Goal: Task Accomplishment & Management: Manage account settings

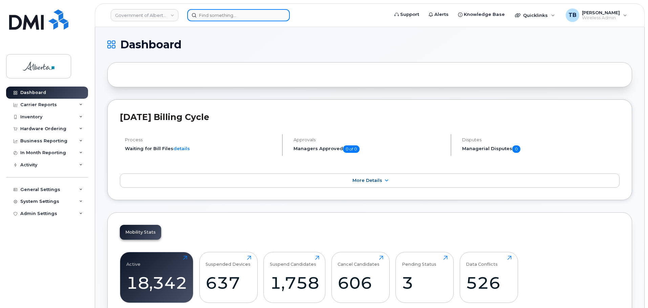
click at [217, 15] on input at bounding box center [238, 15] width 103 height 12
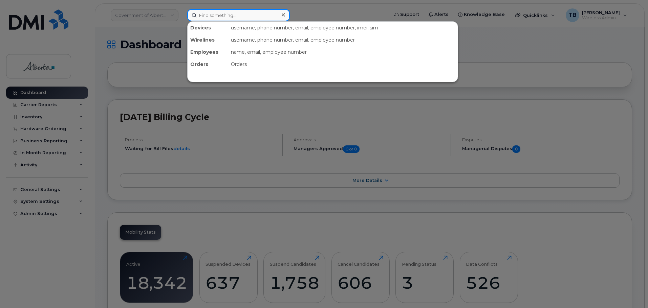
paste input "4034938843"
type input "4034938843"
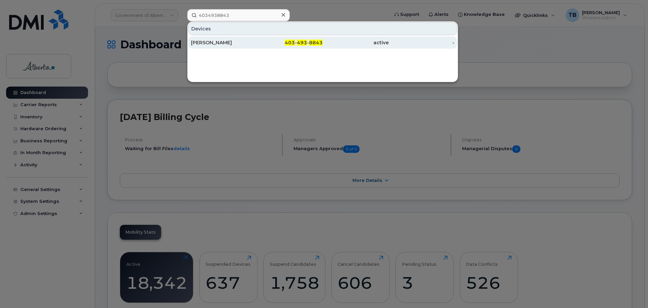
click at [208, 41] on div "[PERSON_NAME]" at bounding box center [224, 42] width 66 height 7
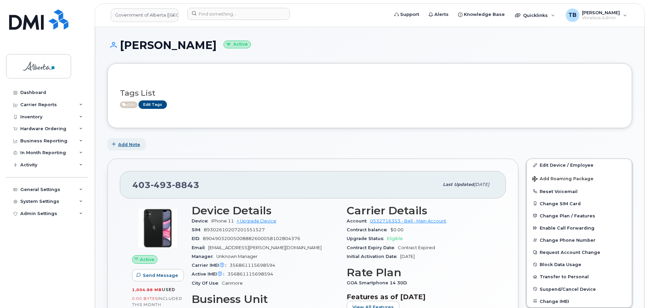
click at [124, 140] on button "Add Note" at bounding box center [126, 144] width 39 height 12
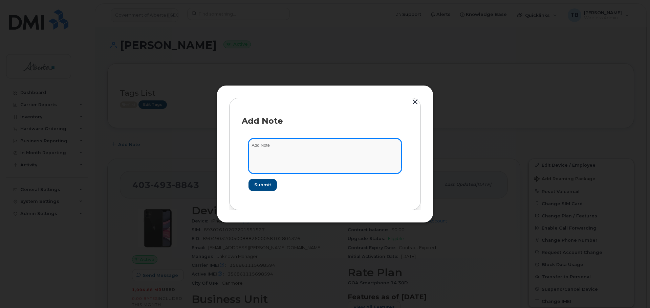
click at [272, 166] on textarea at bounding box center [324, 156] width 153 height 35
paste textarea "SCTASK0851030"
paste textarea "Plan Financial Changes - (4) from BU 081A KID to BU 0597A"
click at [346, 147] on textarea "SCTASK0851030 Plan Financial Changes - (4) MEM KID to FP" at bounding box center [324, 156] width 153 height 35
drag, startPoint x: 382, startPoint y: 147, endPoint x: 265, endPoint y: 144, distance: 116.8
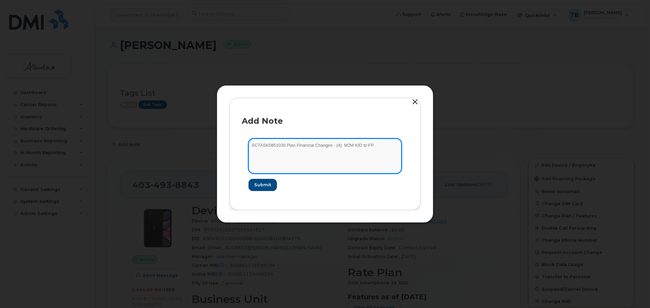
click at [243, 144] on form "SCTASK0851030 Plan Financial Changes - (4) M2M KID to FP Submit" at bounding box center [325, 165] width 166 height 66
type textarea "SCTASK0851030 Plan Financial Changes - (4) M2M KID to FP"
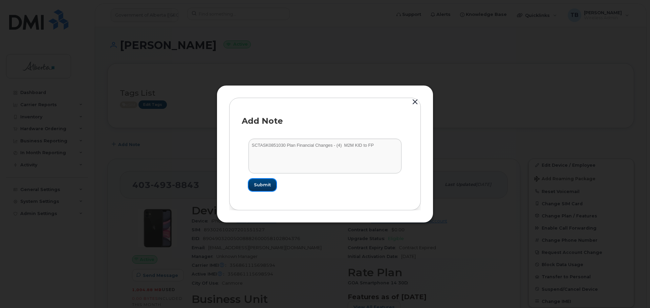
click at [266, 182] on span "Submit" at bounding box center [262, 185] width 17 height 6
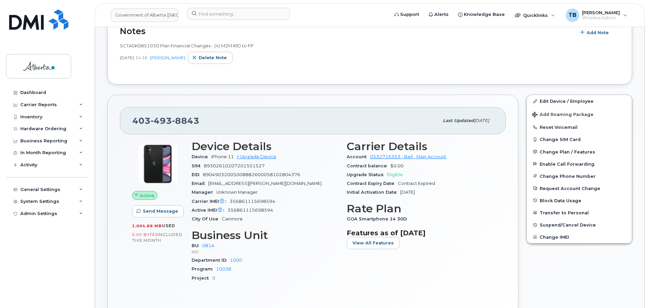
scroll to position [135, 0]
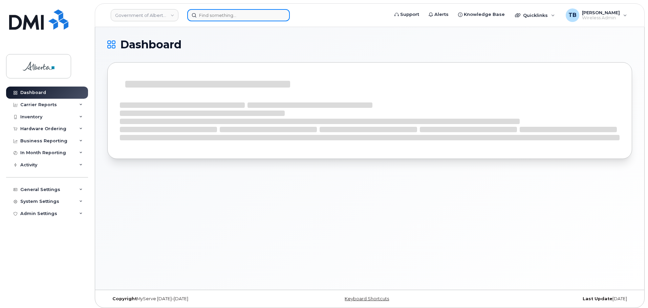
click at [215, 9] on input at bounding box center [238, 15] width 103 height 12
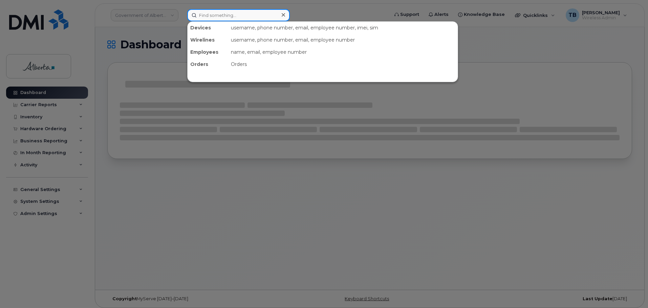
click at [215, 13] on input at bounding box center [238, 15] width 103 height 12
paste input "4034938843"
type input "4034938843"
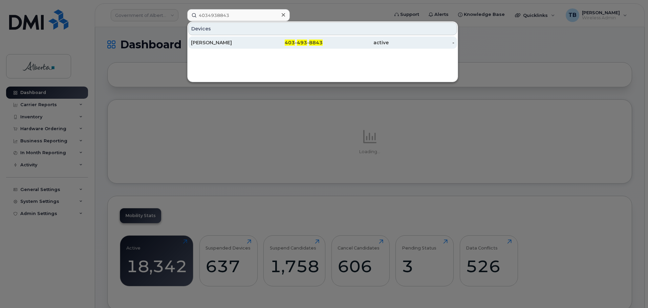
click at [203, 42] on div "[PERSON_NAME]" at bounding box center [224, 42] width 66 height 7
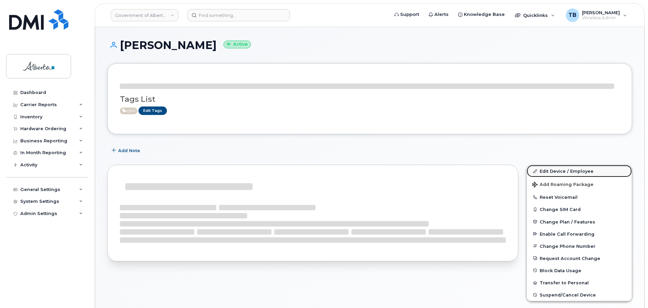
click at [544, 172] on link "Edit Device / Employee" at bounding box center [578, 171] width 105 height 12
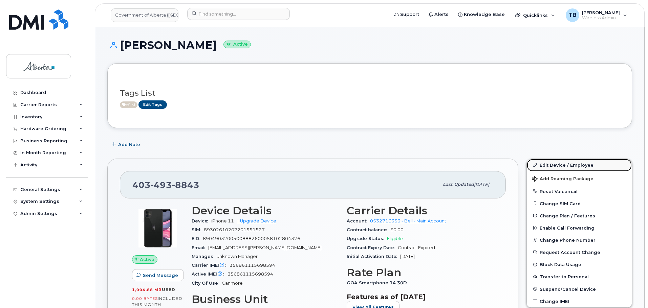
click at [540, 165] on link "Edit Device / Employee" at bounding box center [578, 165] width 105 height 12
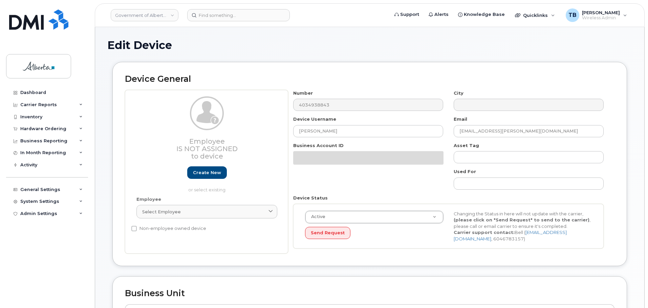
select select "4749741"
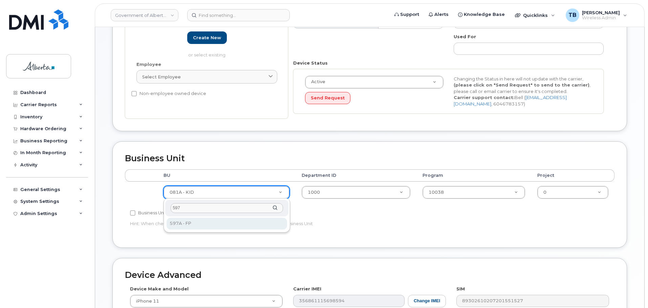
type input "597"
select select "4797726"
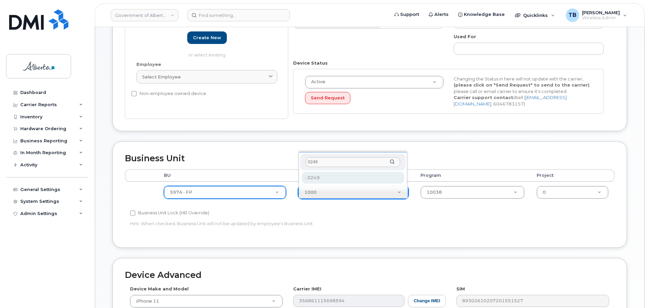
type input "0249"
type input "4752133"
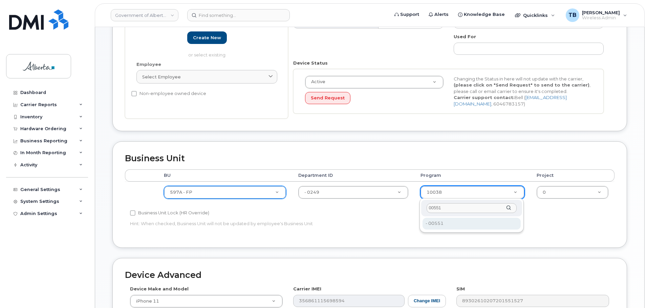
type input "00551"
type input "4753179"
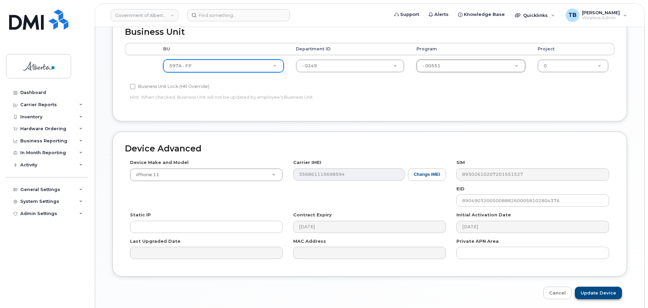
scroll to position [287, 0]
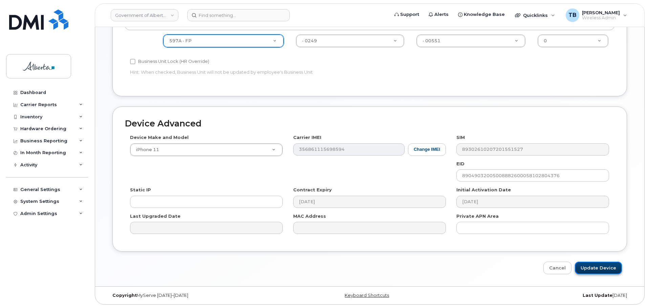
click at [597, 268] on input "Update Device" at bounding box center [598, 268] width 47 height 13
type input "Saving..."
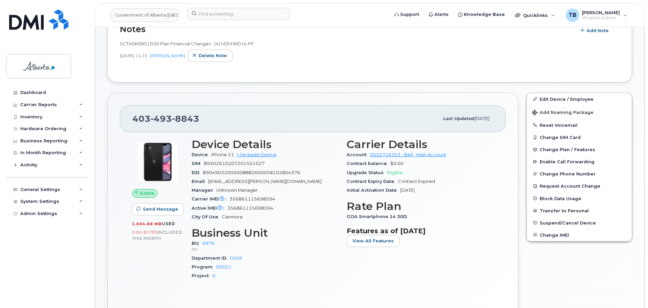
scroll to position [129, 0]
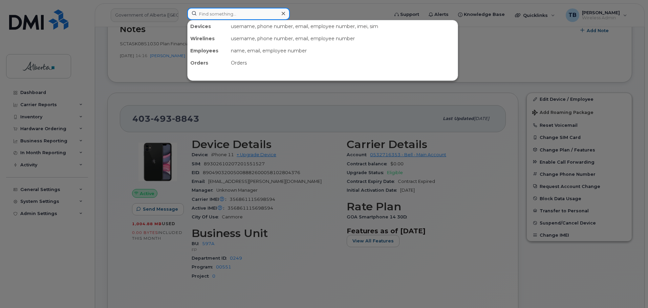
click at [196, 18] on input at bounding box center [238, 14] width 103 height 12
paste input "4036091264"
type input "4036091264"
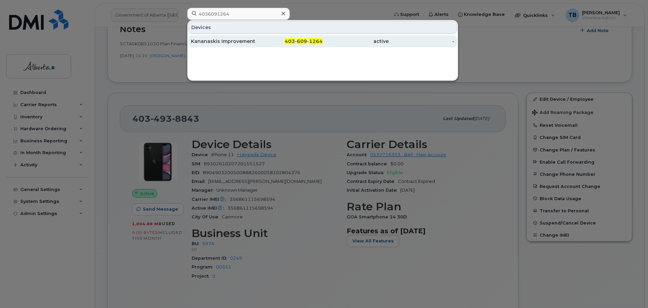
click at [219, 42] on div "Kananaskis Improvement District" at bounding box center [224, 41] width 66 height 7
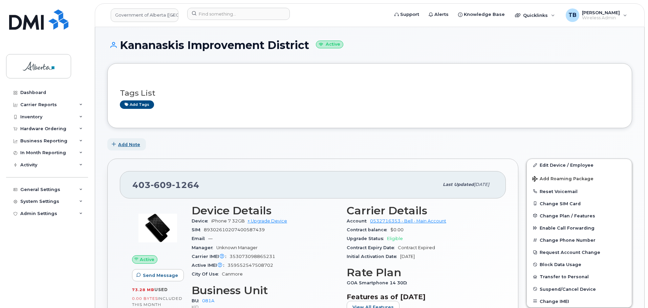
click at [135, 143] on span "Add Note" at bounding box center [129, 144] width 22 height 6
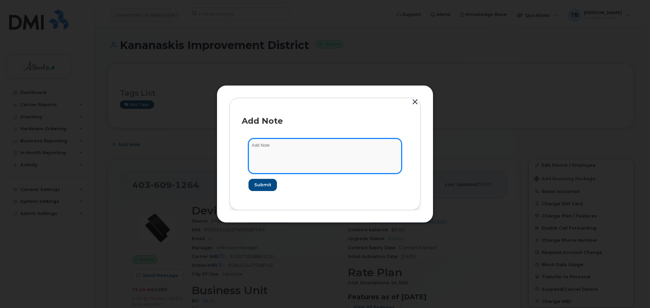
click at [259, 158] on textarea at bounding box center [324, 156] width 153 height 35
paste textarea "SCTASK0851030 Plan Financial Changes - (4) M2M KID to FP"
type textarea "SCTASK0851030 Plan Financial Changes - (4) M2M KID to FP"
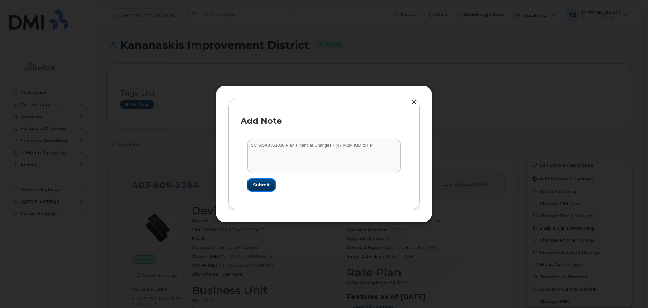
click at [272, 189] on button "Submit" at bounding box center [261, 185] width 28 height 12
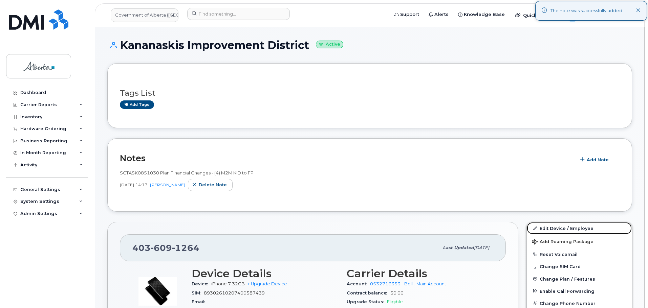
drag, startPoint x: 552, startPoint y: 228, endPoint x: 239, endPoint y: 33, distance: 368.7
click at [551, 228] on link "Edit Device / Employee" at bounding box center [578, 228] width 105 height 12
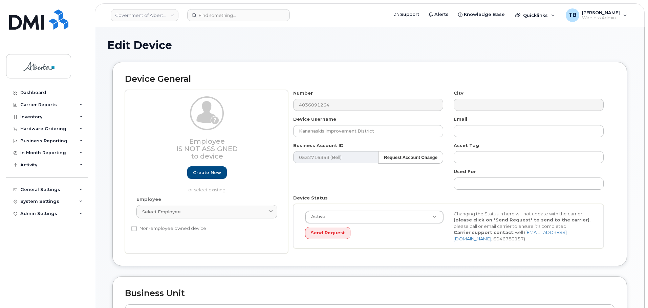
select select "4749741"
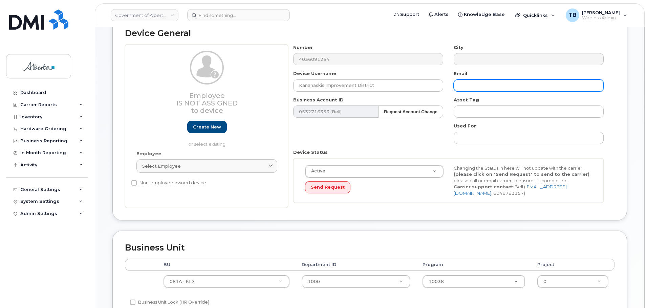
scroll to position [34, 0]
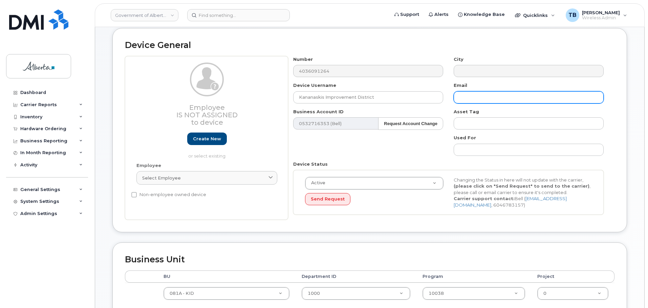
click at [486, 101] on input "text" at bounding box center [528, 97] width 150 height 12
paste input "[EMAIL_ADDRESS][DOMAIN_NAME]"
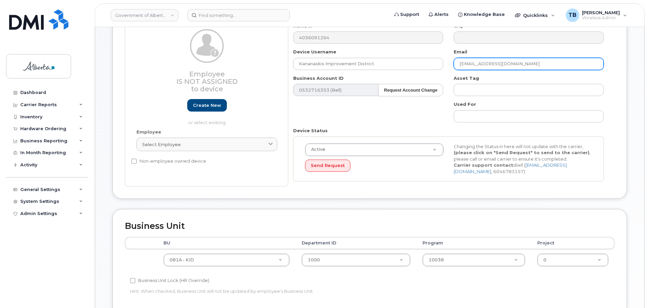
scroll to position [68, 0]
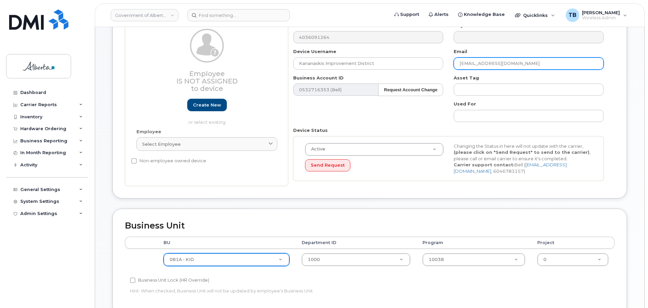
type input "[EMAIL_ADDRESS][DOMAIN_NAME]"
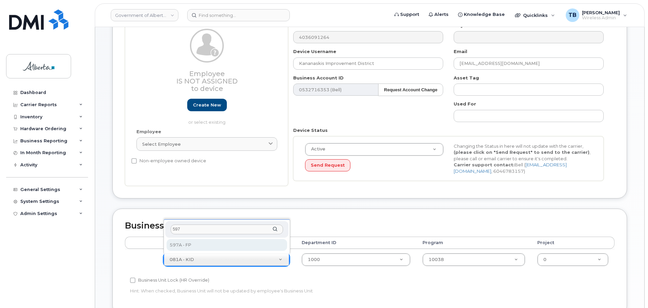
type input "597"
drag, startPoint x: 186, startPoint y: 247, endPoint x: 258, endPoint y: 265, distance: 74.3
select select "4797726"
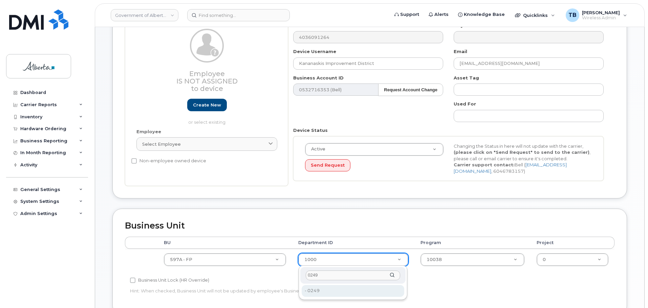
type input "0249"
drag, startPoint x: 312, startPoint y: 291, endPoint x: 431, endPoint y: 264, distance: 121.7
type input "4752133"
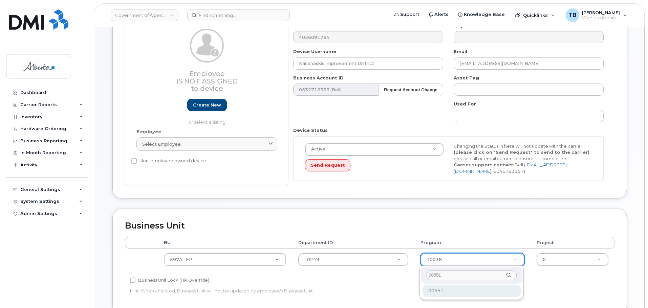
type input "00551"
type input "4753179"
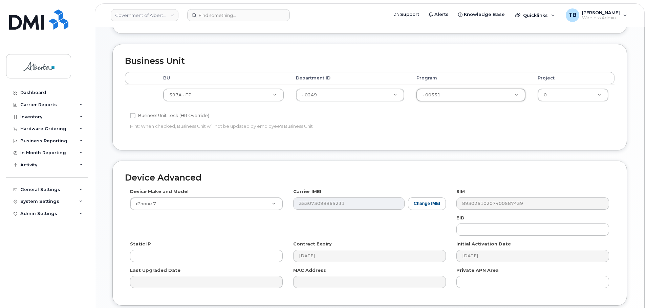
scroll to position [287, 0]
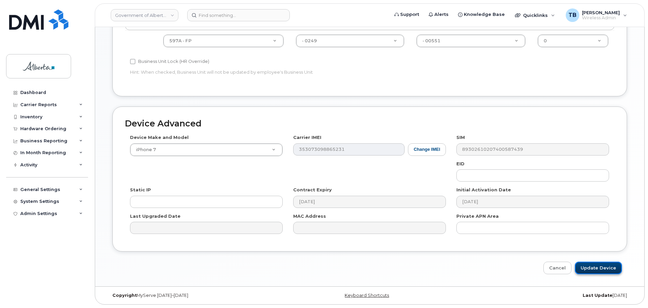
click at [592, 268] on input "Update Device" at bounding box center [598, 268] width 47 height 13
type input "Saving..."
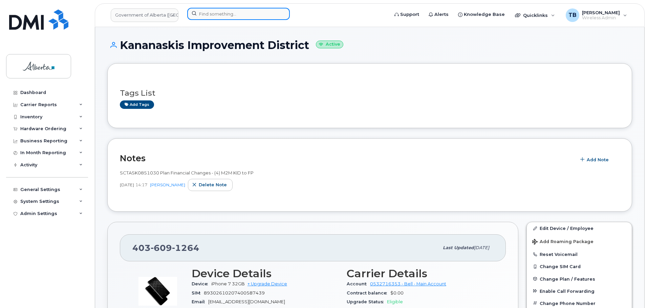
click at [206, 14] on input at bounding box center [238, 14] width 103 height 12
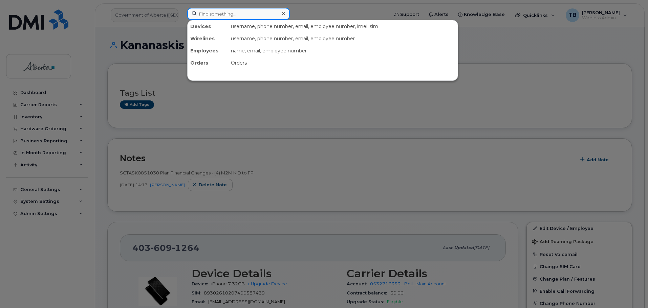
paste input "4036788331"
type input "4036788331"
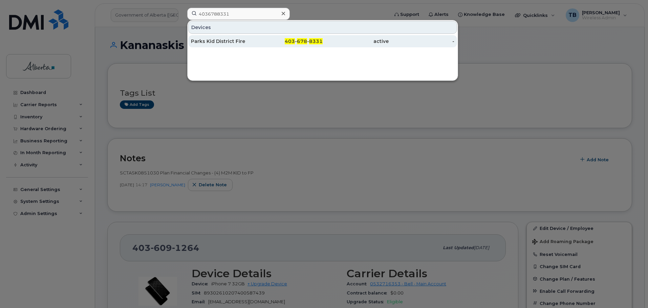
click at [208, 38] on div "Parks Kid District Fire" at bounding box center [224, 41] width 66 height 12
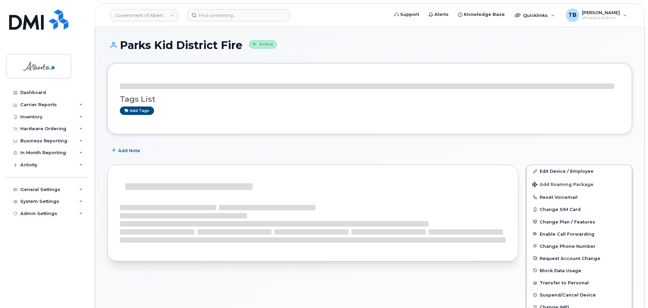
click at [122, 161] on div at bounding box center [312, 244] width 419 height 167
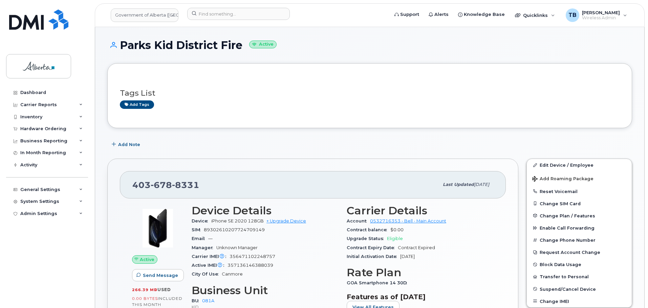
click at [123, 156] on div "[PHONE_NUMBER] Last updated [DATE] Active Send Message 266.39 MB  used 0.00 Byt…" at bounding box center [312, 273] width 419 height 236
click at [125, 147] on span "Add Note" at bounding box center [129, 144] width 22 height 6
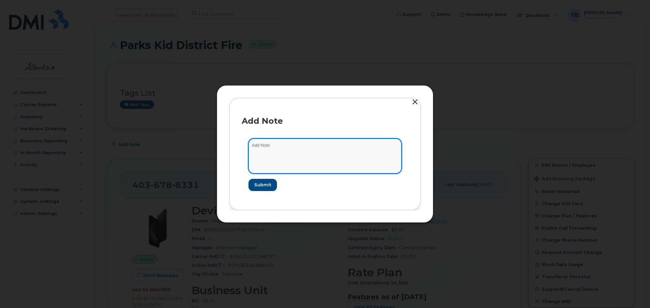
click at [270, 158] on textarea at bounding box center [324, 156] width 153 height 35
paste textarea "SCTASK0851030 Plan Financial Changes - (4) M2M KID to FP"
type textarea "SCTASK0851030 Plan Financial Changes - (4) M2M KID to FP"
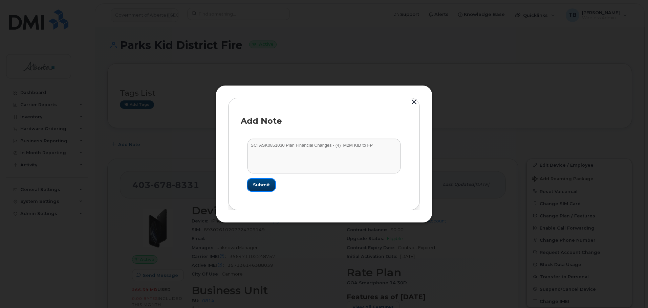
click at [250, 180] on button "Submit" at bounding box center [261, 185] width 28 height 12
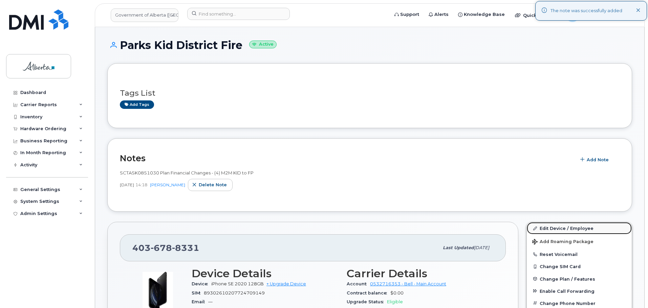
click at [566, 230] on link "Edit Device / Employee" at bounding box center [578, 228] width 105 height 12
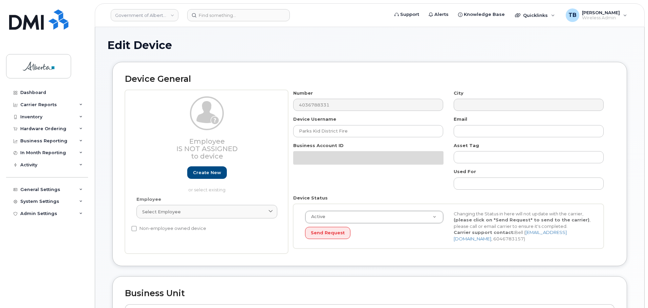
select select "4749741"
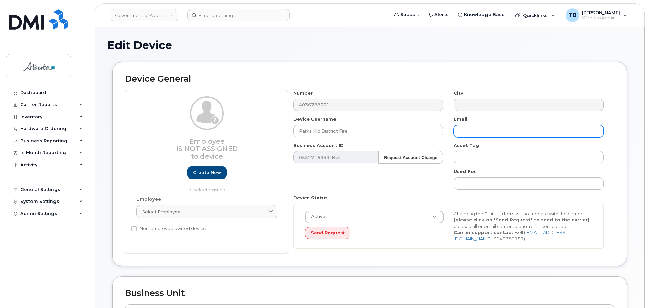
click at [476, 135] on input "text" at bounding box center [528, 131] width 150 height 12
paste input "kananaskis.fire@gov.ab.ca"
type input "kananaskis.fire@gov.ab.ca"
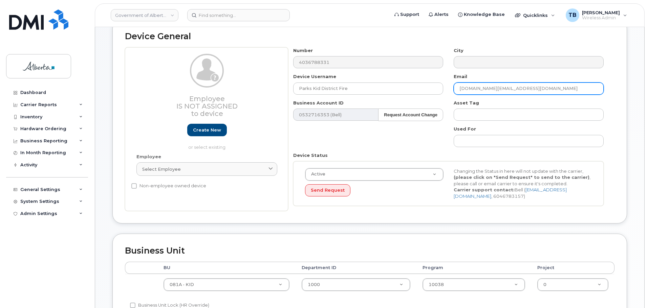
scroll to position [135, 0]
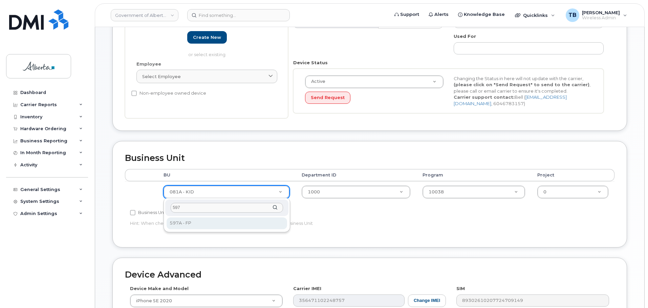
type input "597"
select select "4797726"
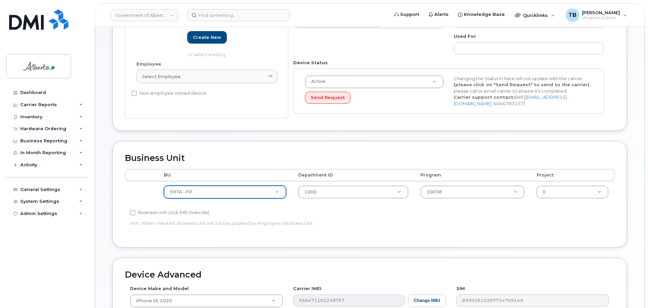
click at [320, 181] on th "Department ID" at bounding box center [353, 175] width 122 height 12
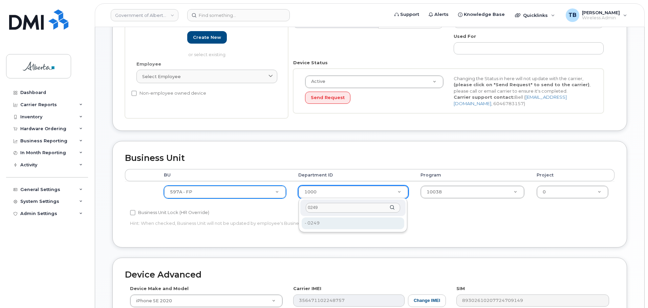
type input "0249"
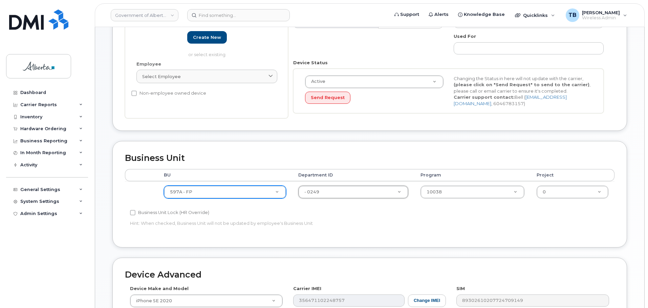
type input "4752133"
click at [430, 208] on input "00511" at bounding box center [471, 208] width 90 height 10
drag, startPoint x: 442, startPoint y: 210, endPoint x: 326, endPoint y: 206, distance: 115.8
click at [330, 207] on body "Government of Alberta (GOA) Support Alerts Knowledge Base Quicklinks Suspend / …" at bounding box center [324, 162] width 648 height 595
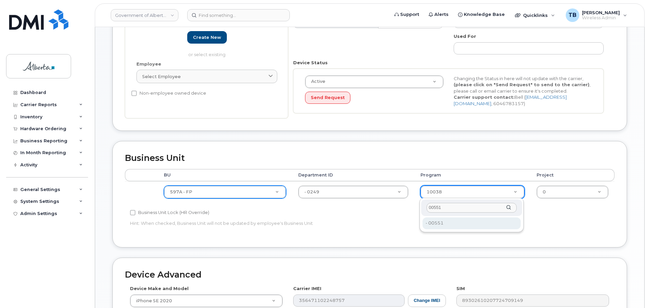
type input "00551"
type input "4753179"
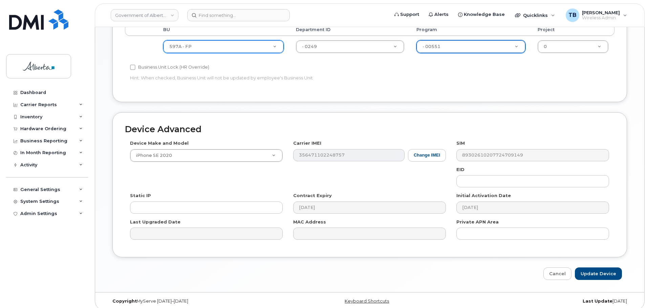
scroll to position [287, 0]
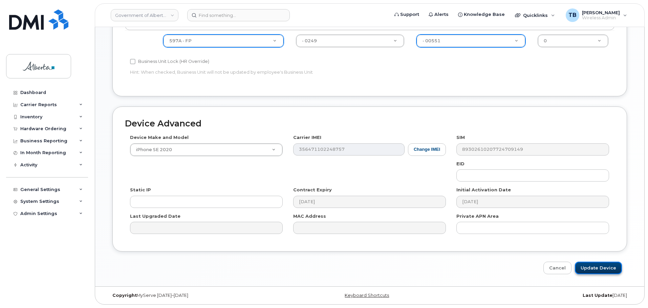
click at [590, 265] on input "Update Device" at bounding box center [598, 268] width 47 height 13
type input "Saving..."
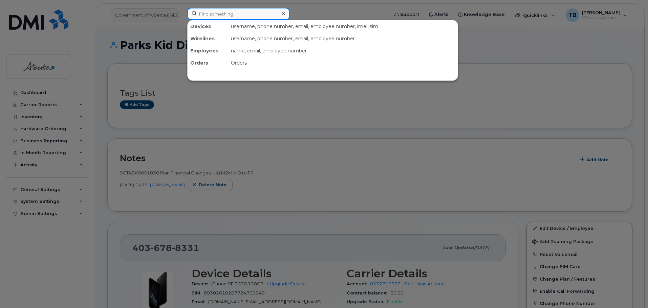
click at [229, 14] on input at bounding box center [238, 14] width 103 height 12
paste input "4039960466"
type input "4039960466"
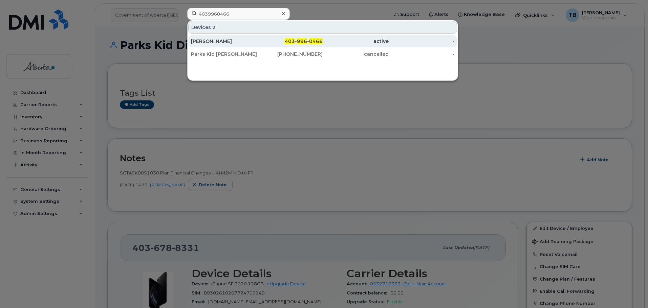
click at [208, 43] on div "Jeff Cragg" at bounding box center [224, 41] width 66 height 7
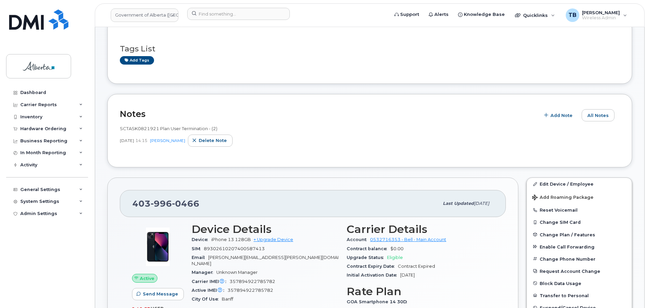
scroll to position [102, 0]
click at [557, 119] on span "Add Note" at bounding box center [561, 116] width 22 height 6
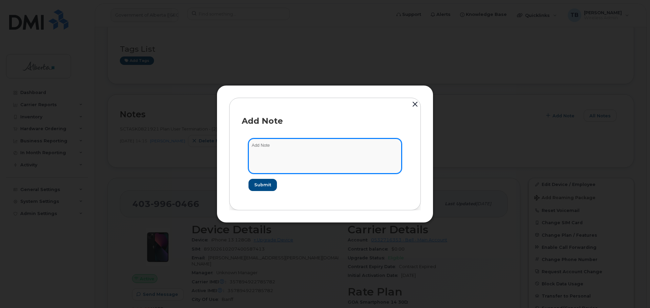
click at [294, 167] on textarea at bounding box center [324, 156] width 153 height 35
paste textarea "SCTASK0851030 Plan Financial Changes - (4) M2M KID to FP"
type textarea "SCTASK0851030 Plan Financial Changes - (4) M2M KID to FP"
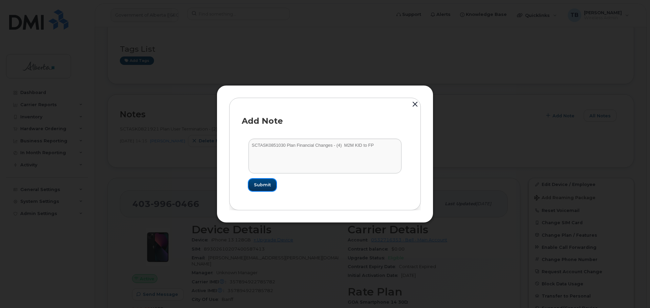
click at [260, 188] on span "Submit" at bounding box center [262, 185] width 17 height 6
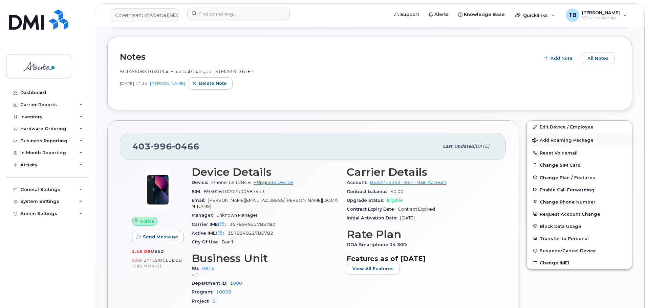
scroll to position [169, 0]
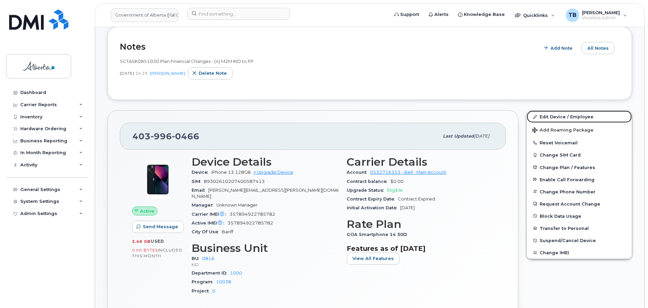
drag, startPoint x: 570, startPoint y: 116, endPoint x: 424, endPoint y: 134, distance: 147.2
click at [570, 116] on link "Edit Device / Employee" at bounding box center [578, 117] width 105 height 12
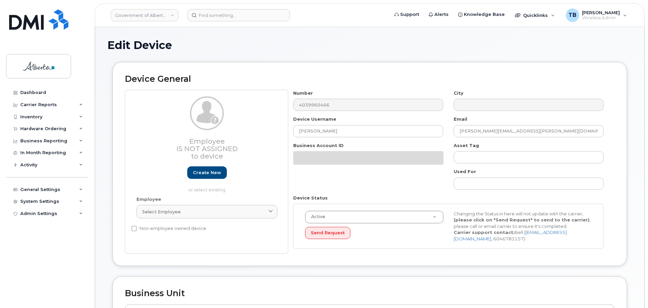
select select "4749741"
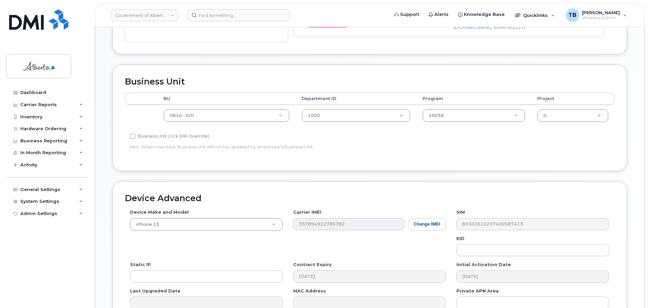
scroll to position [237, 0]
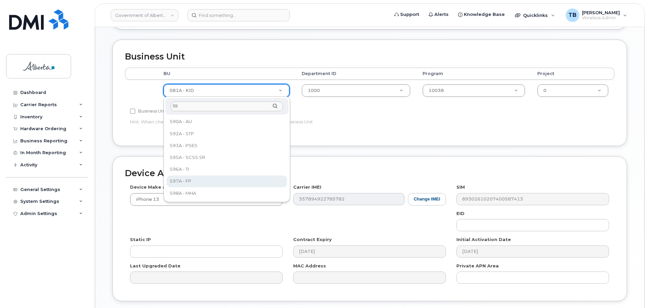
type input "59"
select select "4797726"
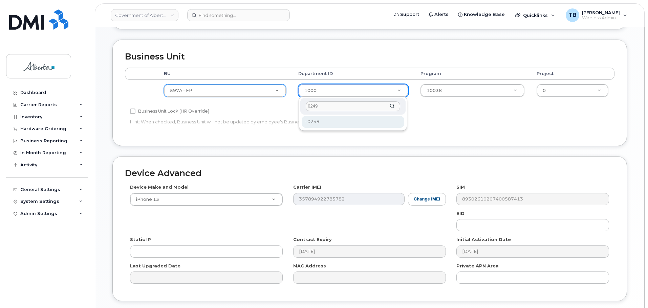
type input "0249"
drag, startPoint x: 318, startPoint y: 124, endPoint x: 384, endPoint y: 103, distance: 69.2
type input "4752133"
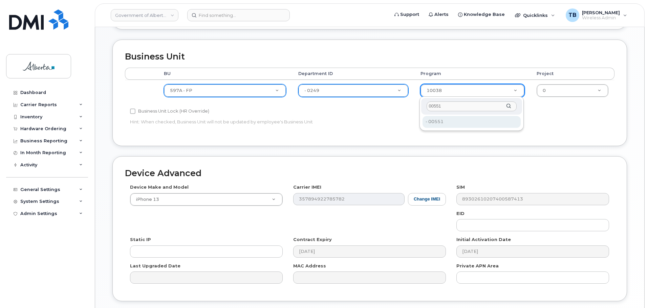
type input "00551"
type input "4753179"
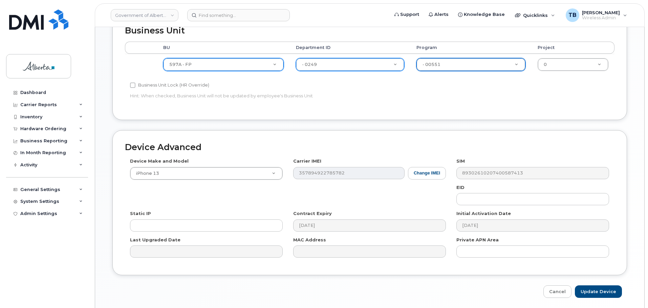
scroll to position [287, 0]
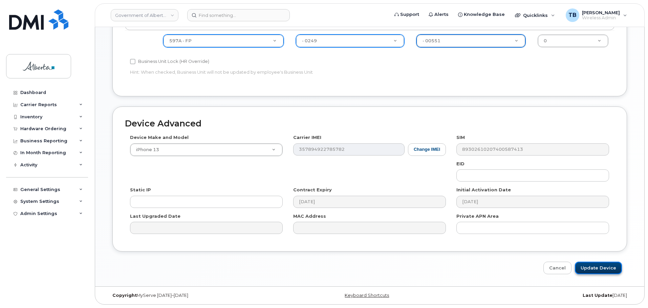
click at [606, 266] on input "Update Device" at bounding box center [598, 268] width 47 height 13
type input "Saving..."
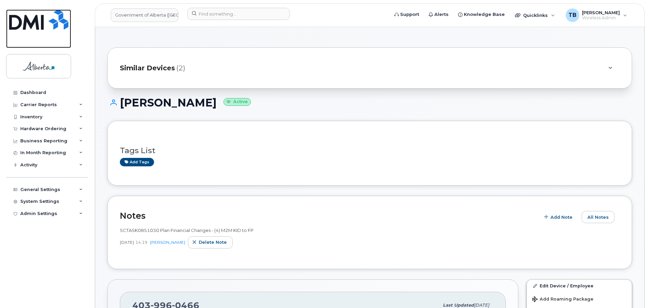
click at [35, 15] on img at bounding box center [38, 19] width 59 height 20
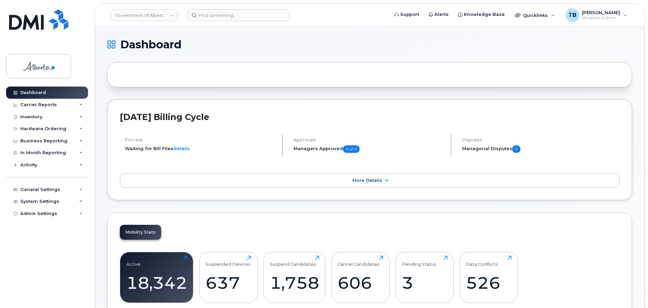
click at [437, 103] on div "September 2025 Billing Cycle Process Waiting for Bill Files details Approvals M…" at bounding box center [369, 149] width 524 height 101
click at [213, 15] on input at bounding box center [238, 15] width 103 height 12
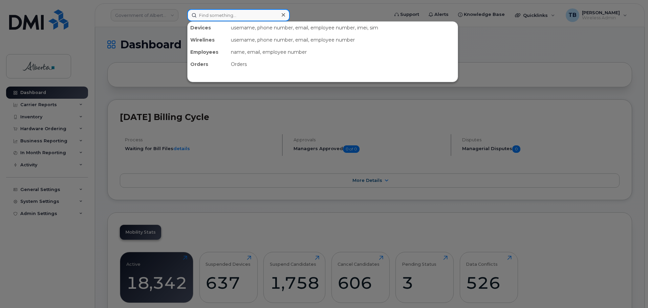
paste input "4035973056"
type input "4035973056"
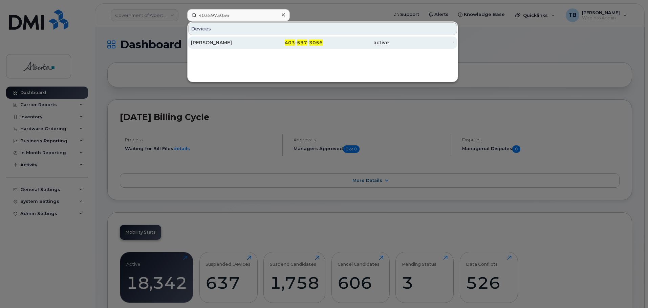
click at [207, 42] on div "Cheryl Jamieson" at bounding box center [224, 42] width 66 height 7
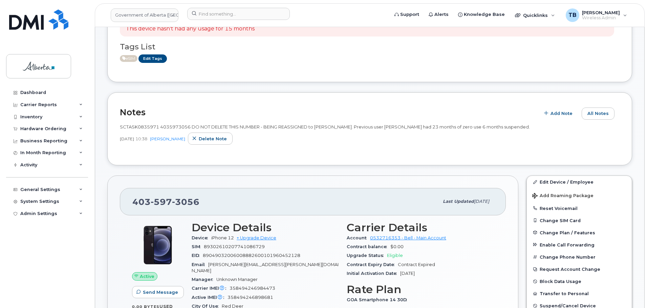
scroll to position [135, 0]
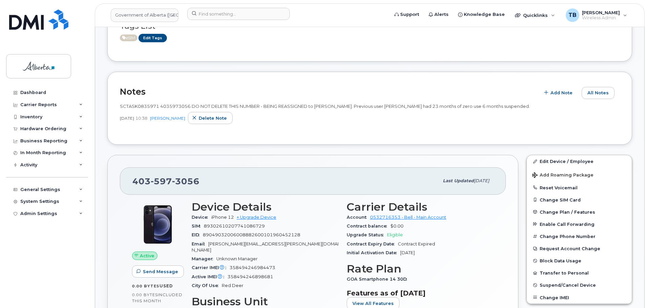
click at [136, 108] on span "SCTASK0835971 4035973056 DO NOT DELETE THIS NUMBER - BEING REASSIGNED to [PERSO…" at bounding box center [325, 106] width 410 height 5
drag, startPoint x: 136, startPoint y: 110, endPoint x: 131, endPoint y: 106, distance: 6.0
click at [131, 106] on span "SCTASK0835971 4035973056 DO NOT DELETE THIS NUMBER - BEING REASSIGNED to [PERSO…" at bounding box center [325, 106] width 410 height 5
copy span "SCTASK0835971"
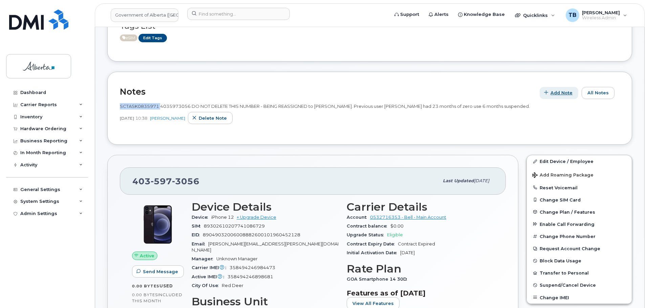
click at [559, 93] on span "Add Note" at bounding box center [561, 93] width 22 height 6
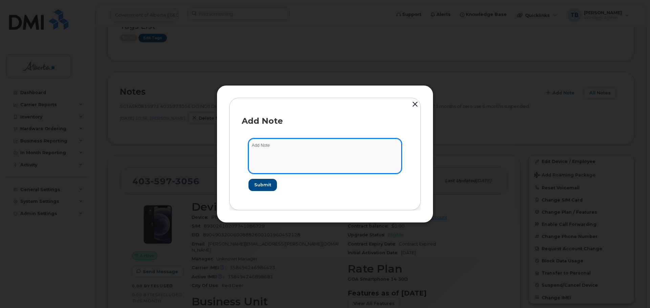
click at [266, 152] on textarea at bounding box center [324, 156] width 153 height 35
paste textarea "SCTASK0853857"
paste textarea "Plan VM PIN - (1)"
type textarea "SCTASK0853857 Plan VM PIN - (1)"
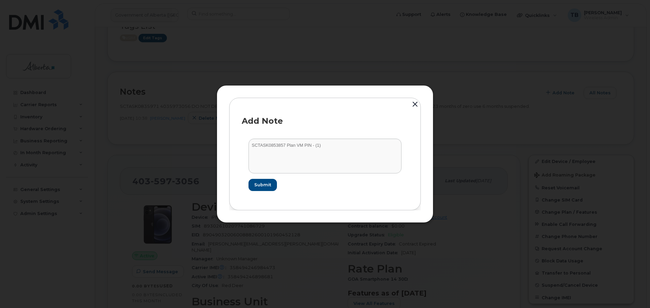
click at [248, 143] on form "SCTASK0853857 Plan VM PIN - (1) Submit" at bounding box center [325, 165] width 166 height 66
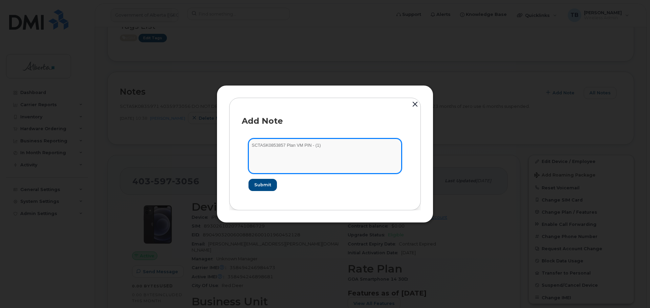
click at [257, 144] on textarea "SCTASK0853857 Plan VM PIN - (1)" at bounding box center [324, 156] width 153 height 35
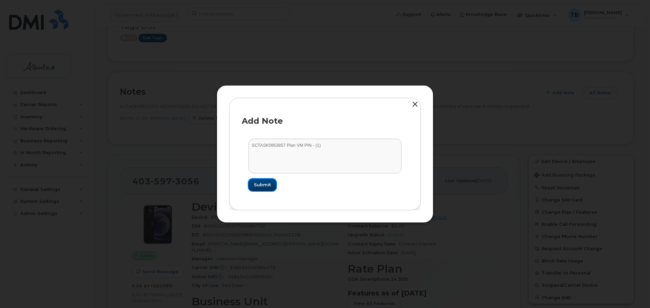
drag, startPoint x: 262, startPoint y: 184, endPoint x: 453, endPoint y: 201, distance: 191.9
click at [262, 184] on span "Submit" at bounding box center [262, 185] width 17 height 6
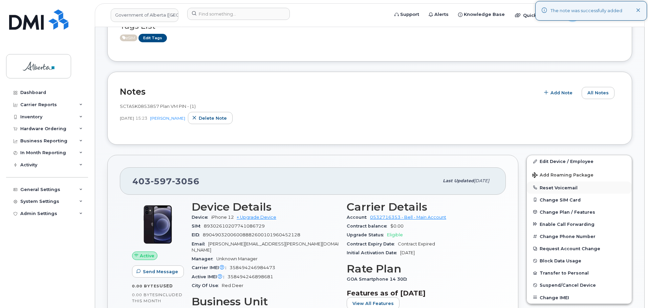
click at [557, 189] on button "Reset Voicemail" at bounding box center [578, 188] width 105 height 12
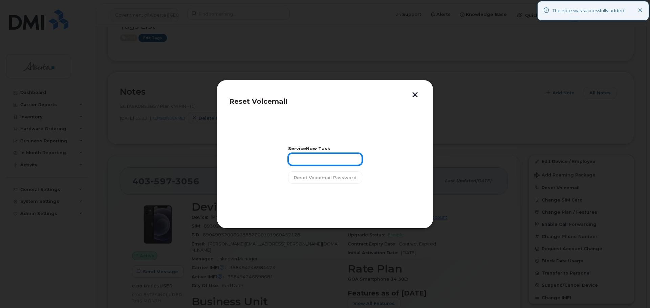
click at [303, 161] on input "text" at bounding box center [325, 159] width 74 height 12
paste input "SCTASK0853857"
type input "SCTASK0853857"
click at [295, 179] on button "Reset Voicemail Password" at bounding box center [325, 178] width 74 height 12
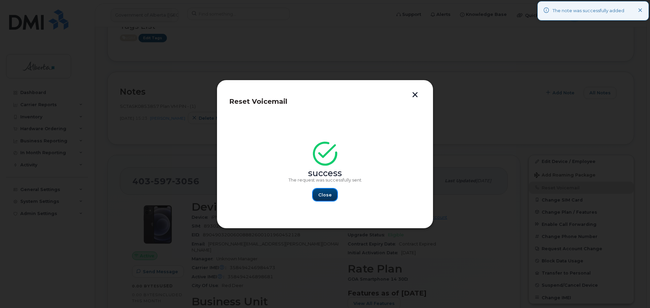
click at [322, 197] on span "Close" at bounding box center [325, 195] width 14 height 6
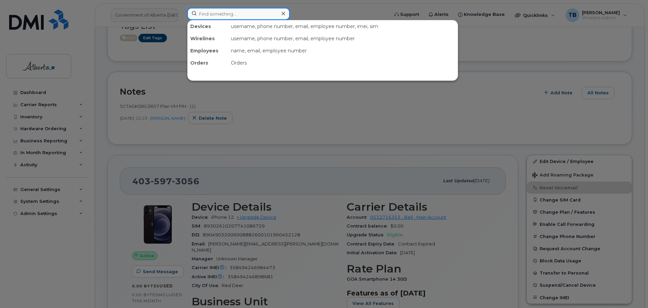
click at [225, 8] on input at bounding box center [238, 14] width 103 height 12
paste input "7809208657"
type input "7809208657"
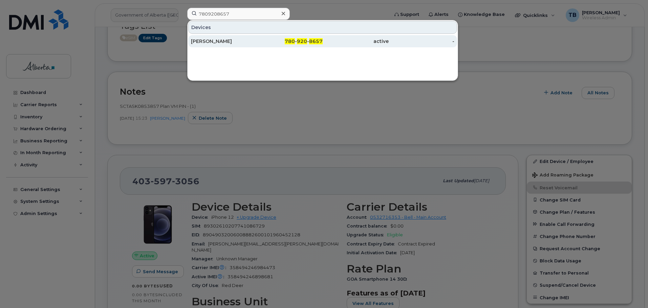
click at [197, 41] on div "[PERSON_NAME]" at bounding box center [224, 41] width 66 height 7
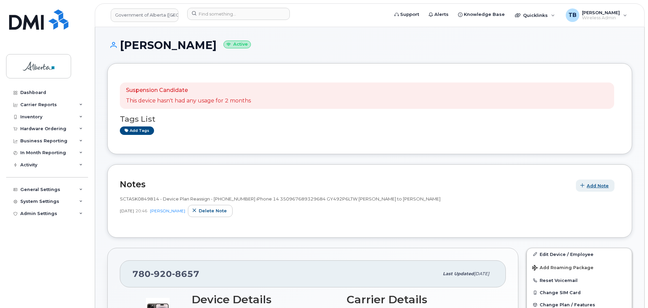
click at [604, 185] on span "Add Note" at bounding box center [597, 186] width 22 height 6
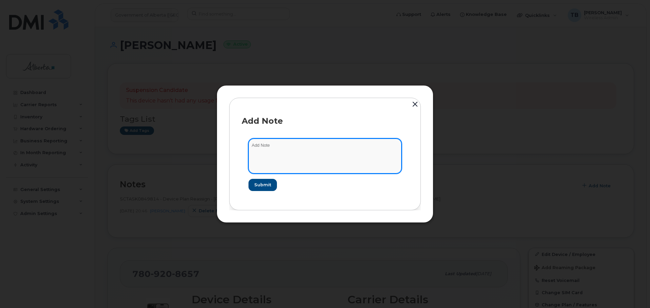
click at [277, 148] on textarea at bounding box center [324, 156] width 153 height 35
paste textarea "SCTASK0854013 Plan VM PIN - (1)"
click at [272, 145] on textarea "SCTASK0854013 Plan VM PIN - (1)" at bounding box center [324, 156] width 153 height 35
type textarea "SCTASK0854013 Plan VM PIN - (1)"
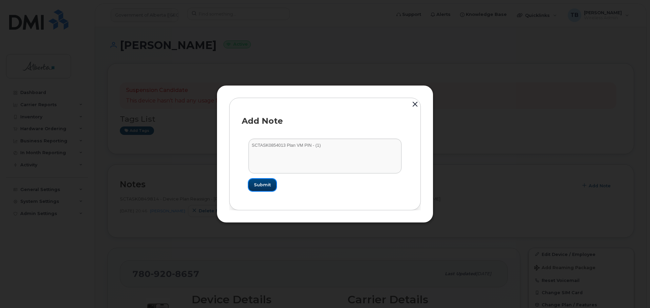
drag, startPoint x: 263, startPoint y: 188, endPoint x: 314, endPoint y: 192, distance: 51.3
click at [264, 188] on span "Submit" at bounding box center [262, 185] width 17 height 6
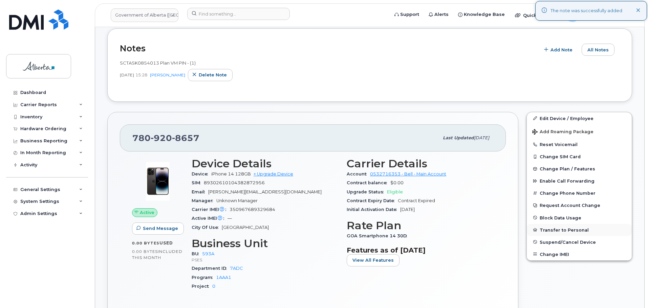
scroll to position [169, 0]
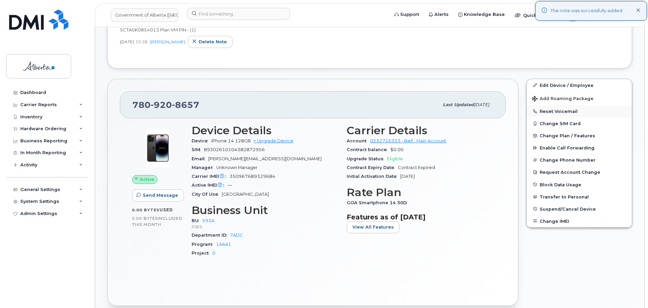
click at [555, 112] on button "Reset Voicemail" at bounding box center [578, 111] width 105 height 12
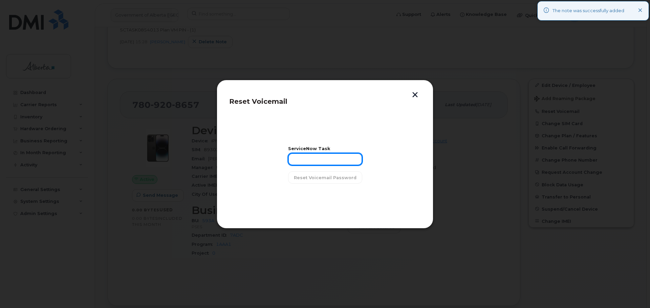
click at [303, 161] on input "text" at bounding box center [325, 159] width 74 height 12
paste input "SCTASK0854013"
type input "SCTASK0854013"
click at [308, 181] on button "Reset Voicemail Password" at bounding box center [325, 178] width 74 height 12
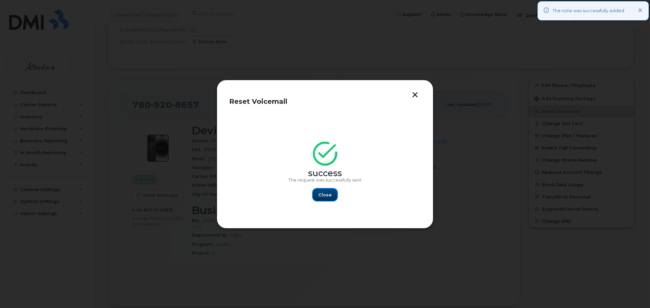
click at [317, 197] on button "Close" at bounding box center [325, 195] width 24 height 12
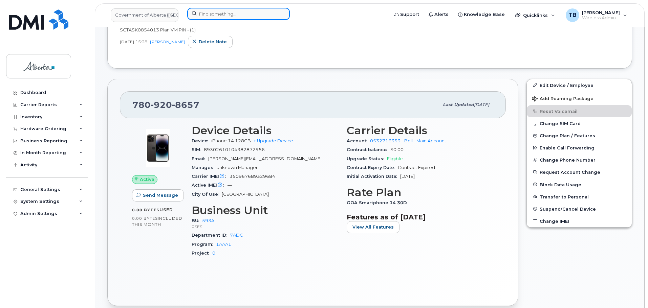
click at [222, 15] on input at bounding box center [238, 14] width 103 height 12
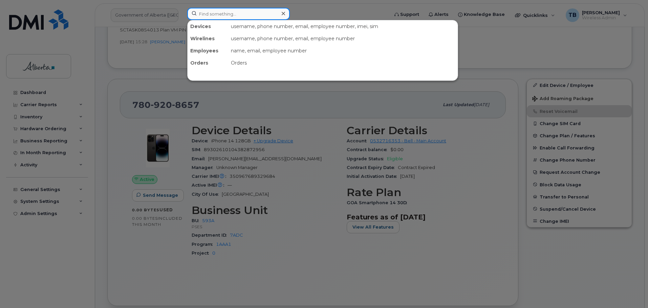
paste input "4038375006"
type input "4038375006"
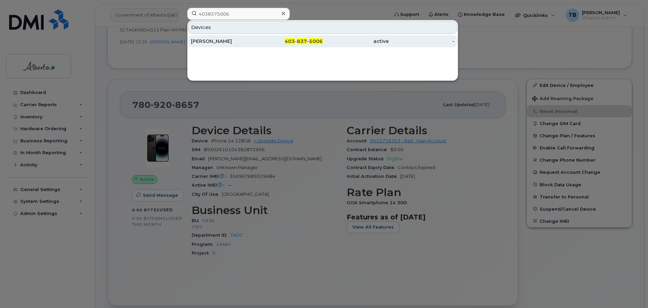
drag, startPoint x: 225, startPoint y: 29, endPoint x: 213, endPoint y: 44, distance: 19.0
click at [213, 44] on div "Ellen Kirui" at bounding box center [224, 41] width 66 height 7
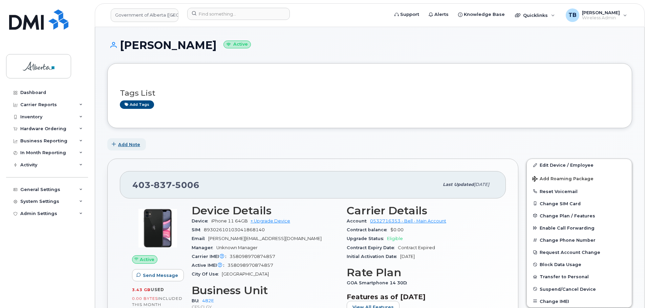
click at [131, 145] on span "Add Note" at bounding box center [129, 144] width 22 height 6
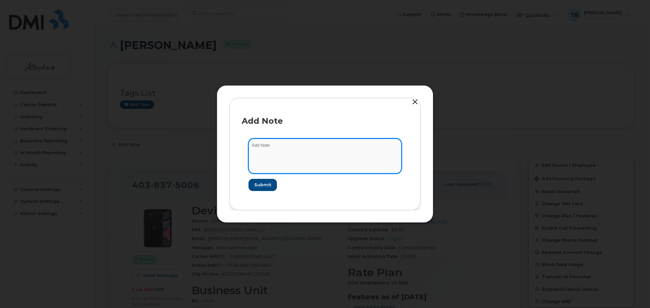
click at [269, 153] on textarea at bounding box center [324, 156] width 153 height 35
paste textarea "SCTASK0853721 Plan VM PIN - (1)"
click at [253, 144] on textarea "SCTASK0853721 Plan VM PIN - (1)" at bounding box center [324, 156] width 153 height 35
type textarea "SCTASK0853721 Plan VM PIN - (1)"
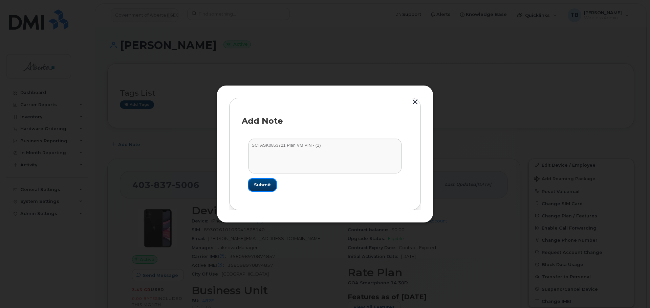
click at [266, 187] on span "Submit" at bounding box center [262, 185] width 17 height 6
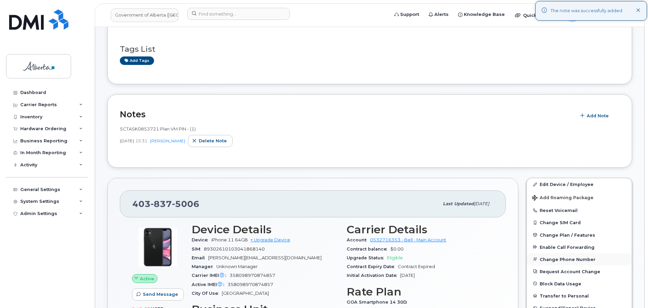
scroll to position [102, 0]
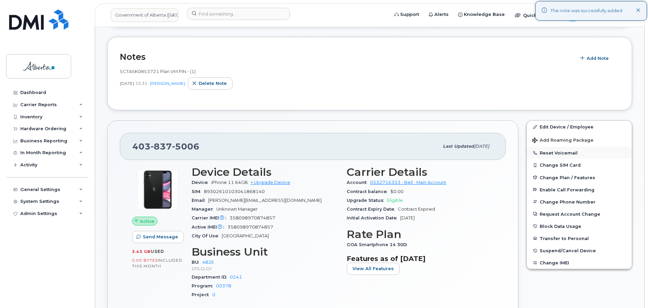
click at [563, 151] on button "Reset Voicemail" at bounding box center [578, 153] width 105 height 12
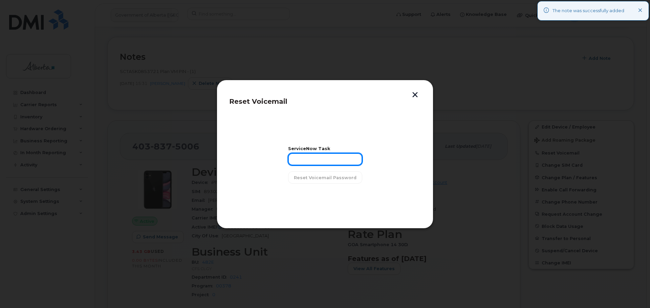
click at [339, 160] on input "text" at bounding box center [325, 159] width 74 height 12
paste input "SCTASK0853721"
type input "SCTASK0853721"
click at [322, 185] on section "ServiceNow Task SCTASK0853721 Reset Voicemail Password" at bounding box center [325, 166] width 192 height 102
click at [321, 180] on span "Reset Voicemail Password" at bounding box center [325, 178] width 63 height 6
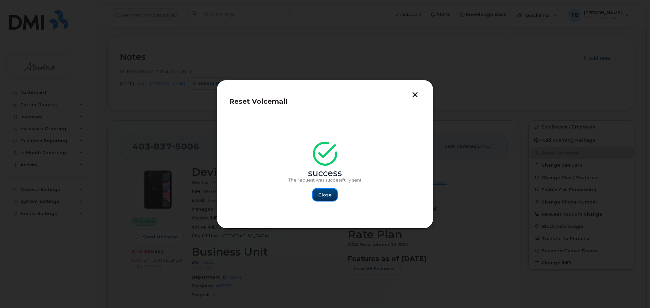
click at [327, 192] on button "Close" at bounding box center [325, 195] width 24 height 12
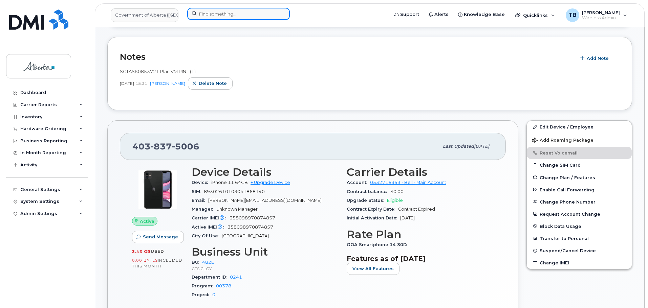
click at [230, 16] on input at bounding box center [238, 14] width 103 height 12
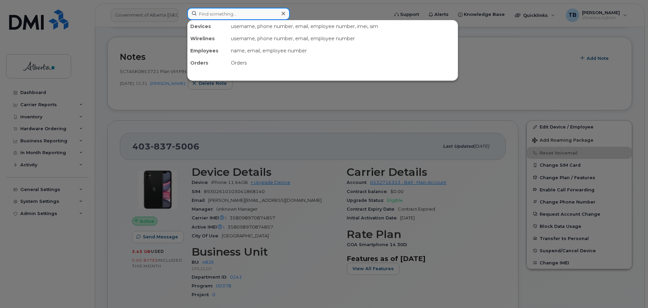
paste input "4033522433"
type input "4033522433"
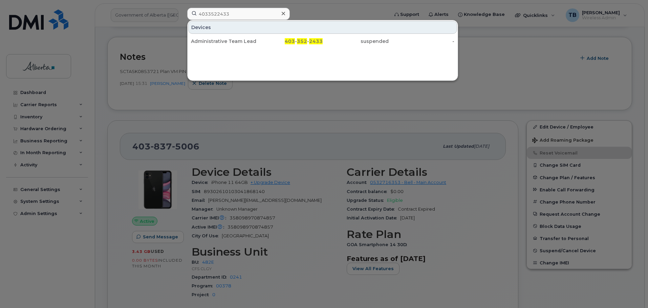
drag, startPoint x: 212, startPoint y: 41, endPoint x: 296, endPoint y: 104, distance: 105.4
click at [210, 41] on div "Administrative Team Lead Vacant" at bounding box center [224, 41] width 66 height 7
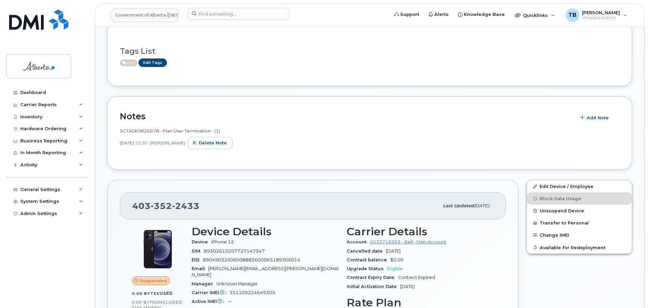
scroll to position [102, 0]
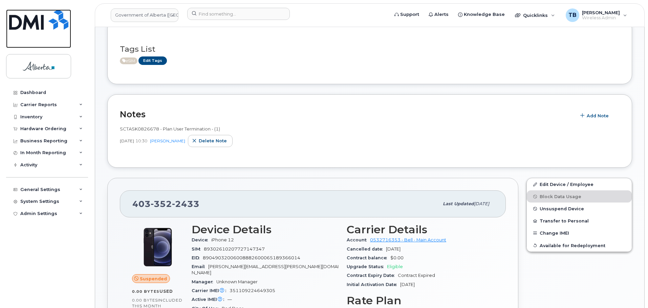
click at [21, 21] on img at bounding box center [38, 19] width 59 height 20
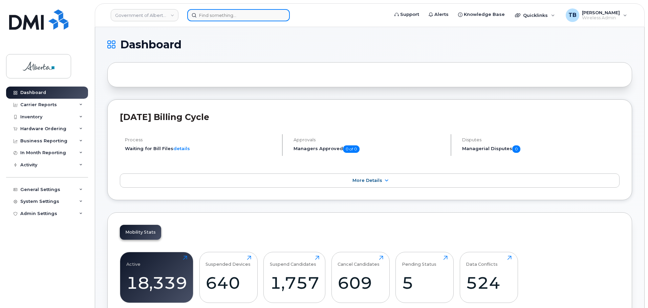
click at [229, 13] on input at bounding box center [238, 15] width 103 height 12
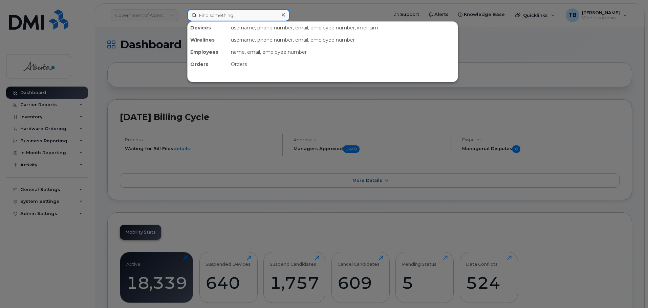
paste input "356925798073282"
type input "356925798073282"
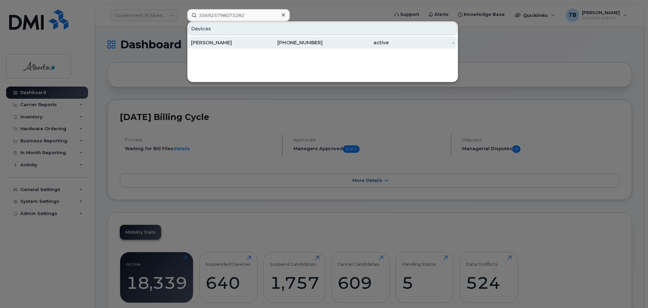
click at [207, 43] on div "[PERSON_NAME]" at bounding box center [224, 42] width 66 height 7
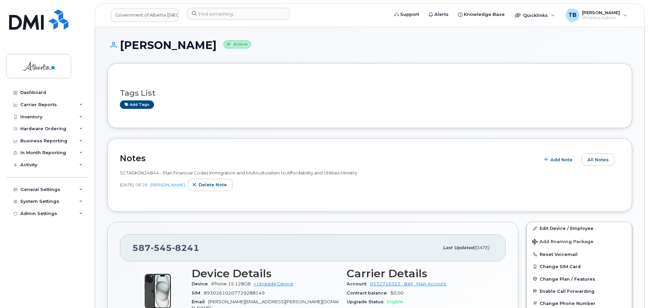
click at [135, 172] on span "SCTASK0824844 - Plan Financial Codes Immigration and Multiculturalism to Afford…" at bounding box center [238, 172] width 237 height 5
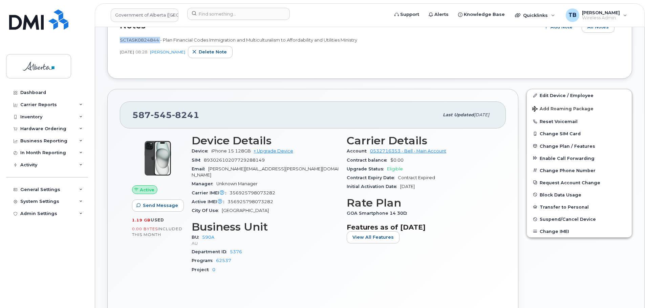
scroll to position [135, 0]
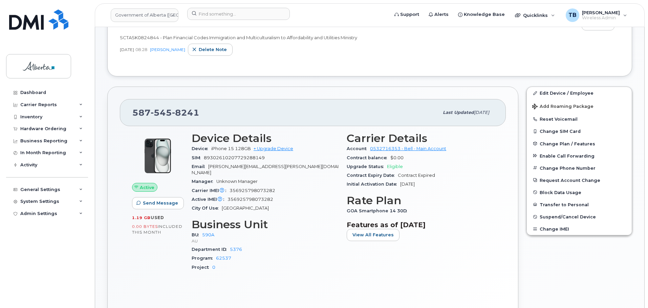
click at [156, 59] on div "SCTASK0824844 - Plan Financial Codes Immigration and Multiculturalism to Afford…" at bounding box center [369, 46] width 499 height 33
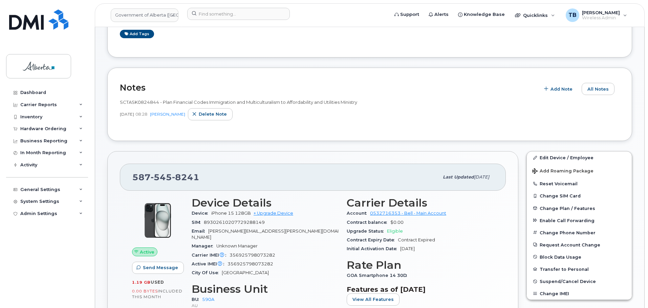
scroll to position [68, 0]
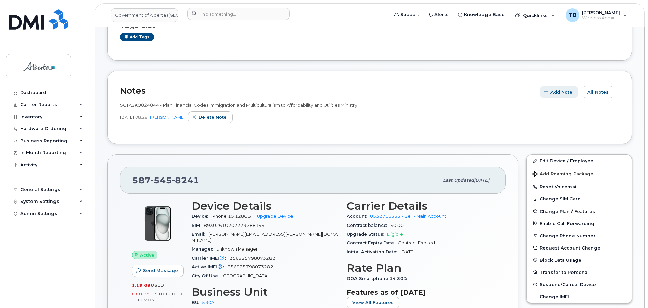
click at [559, 93] on span "Add Note" at bounding box center [561, 92] width 22 height 6
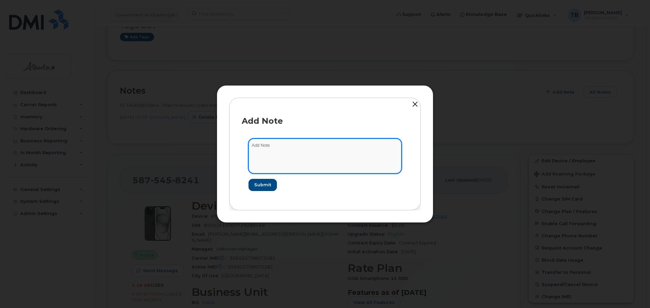
click at [277, 158] on textarea at bounding box center [324, 156] width 153 height 35
paste textarea "SCTASK0854483 Plan User Transfer - iPhone 15 IMEI [TECHNICAL_ID] s/n KDFHKV24P7…"
type textarea "SCTASK0854483 Plan User Transfer - iPhone 15 IMEI [TECHNICAL_ID] s/n KDFHKV24P7…"
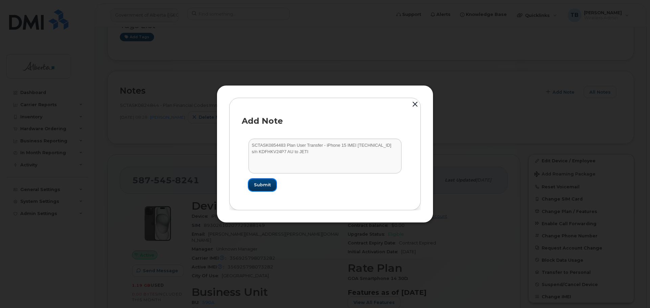
click at [263, 185] on span "Submit" at bounding box center [262, 185] width 17 height 6
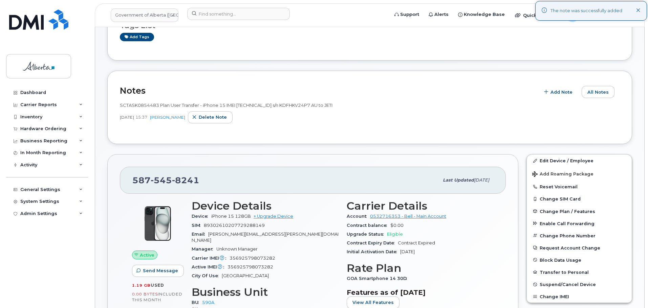
click at [151, 173] on div "587 545 8241 Last updated Aug 07, 2025" at bounding box center [313, 180] width 386 height 27
copy span "587 545 8241"
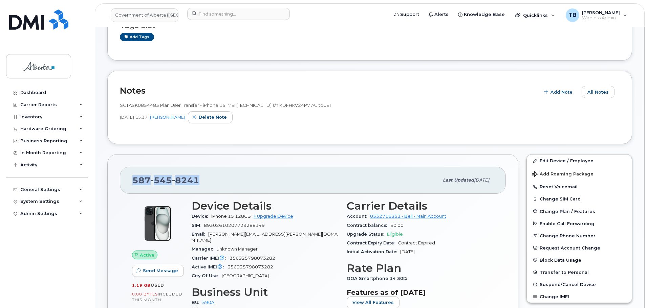
scroll to position [102, 0]
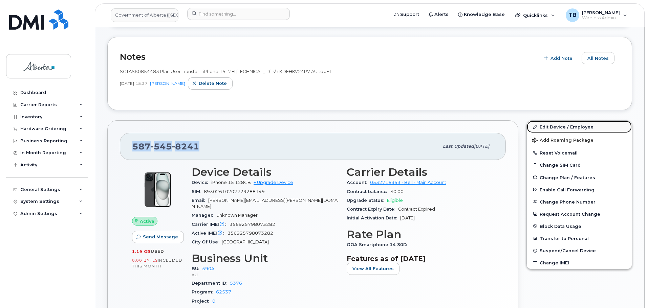
click at [551, 129] on link "Edit Device / Employee" at bounding box center [578, 127] width 105 height 12
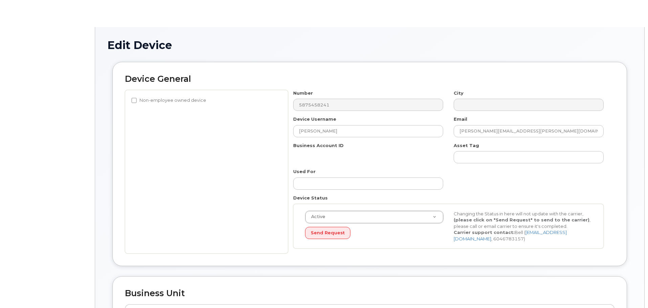
select select "4797725"
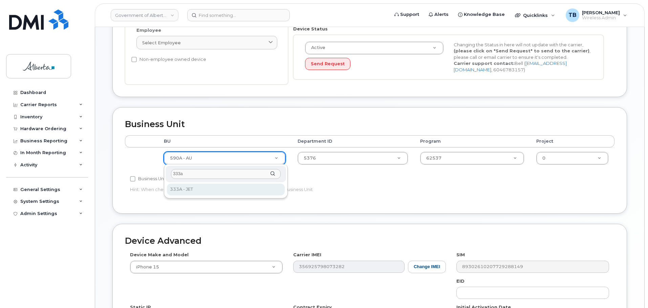
type input "333a"
drag, startPoint x: 185, startPoint y: 190, endPoint x: 225, endPoint y: 184, distance: 40.1
select select "4206363"
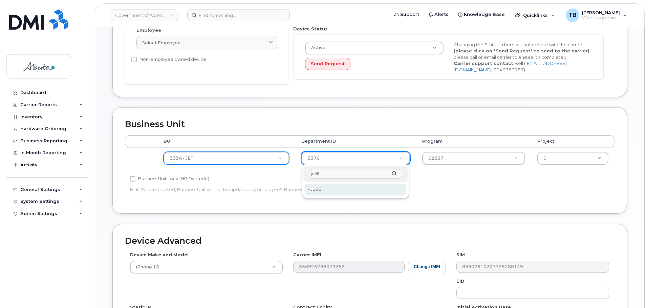
type input "je36"
drag, startPoint x: 325, startPoint y: 188, endPoint x: 397, endPoint y: 172, distance: 73.5
type input "5645718"
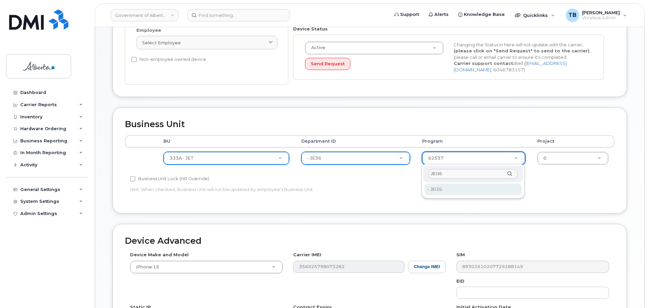
type input "JEI36"
type input "5645938"
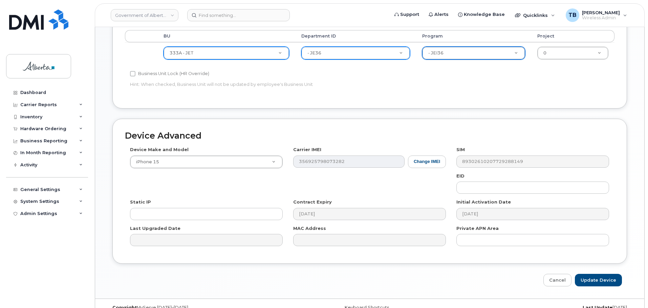
scroll to position [287, 0]
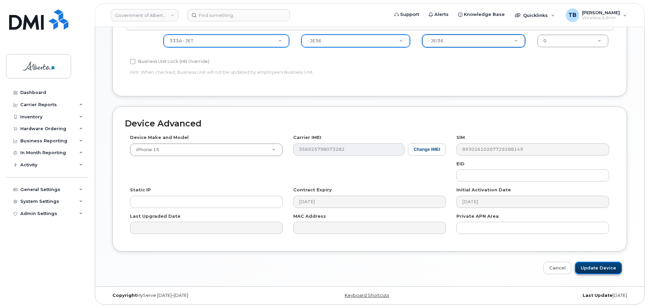
click at [602, 269] on input "Update Device" at bounding box center [598, 268] width 47 height 13
type input "Saving..."
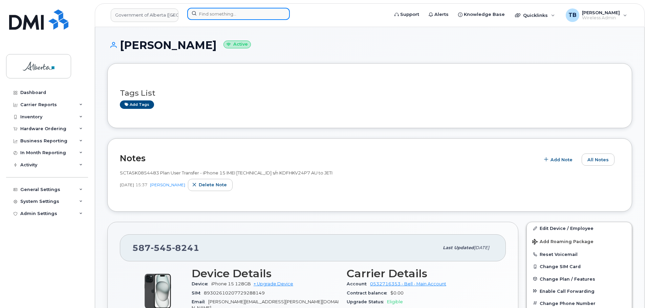
click at [204, 15] on input at bounding box center [238, 14] width 103 height 12
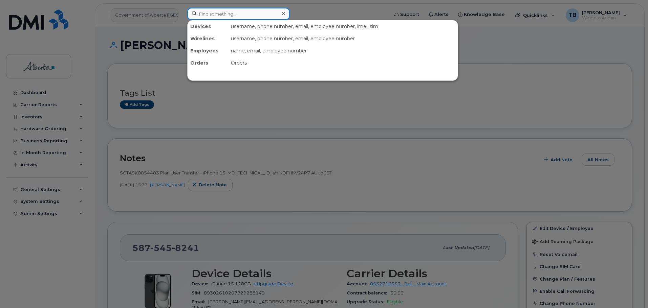
paste input "4033522433"
type input "4033522433"
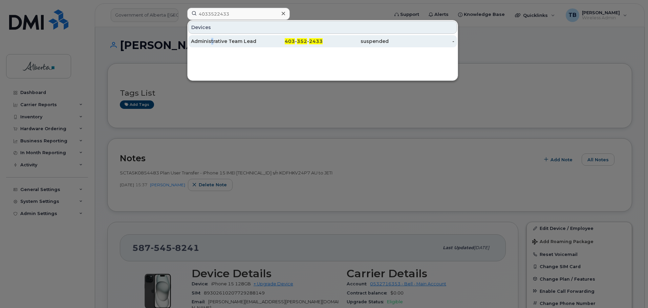
click at [212, 36] on div "Administrative Team Lead Vacant 403 - 352 - 2433 suspended -" at bounding box center [322, 42] width 270 height 14
click at [213, 40] on div "Administrative Team Lead Vacant" at bounding box center [224, 41] width 66 height 7
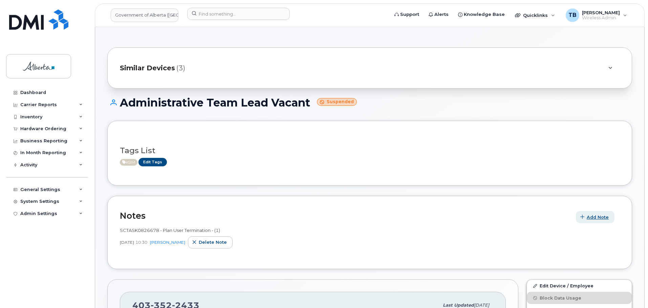
click at [598, 217] on span "Add Note" at bounding box center [597, 217] width 22 height 6
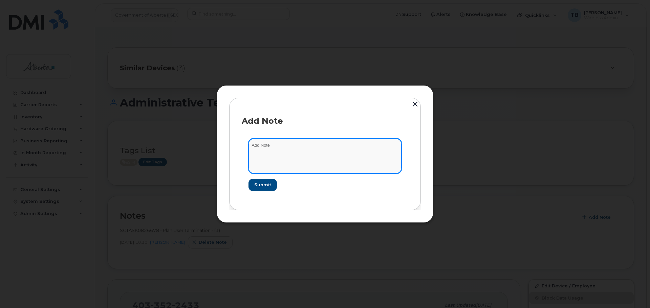
click at [249, 143] on textarea at bounding box center [324, 156] width 153 height 35
paste textarea "SCTASK0853636 Device Plan Reassign - (1)"
click at [258, 143] on textarea "SCTASK0853636 Device Plan Reassign - (1)" at bounding box center [324, 156] width 153 height 35
type textarea "SCTASK0853636 Device Plan Reassign - (1)"
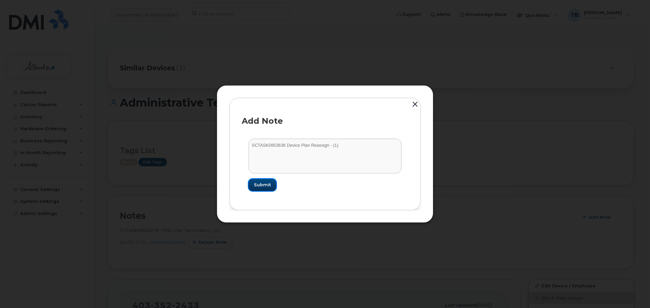
click at [257, 182] on span "Submit" at bounding box center [262, 185] width 17 height 6
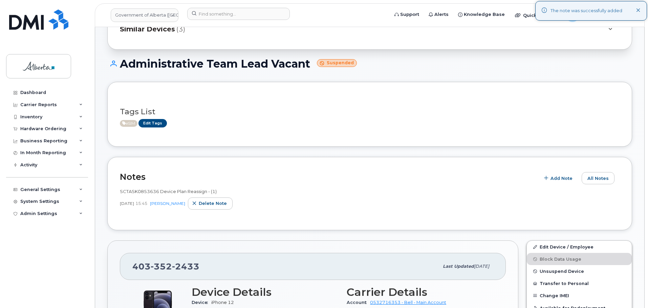
scroll to position [102, 0]
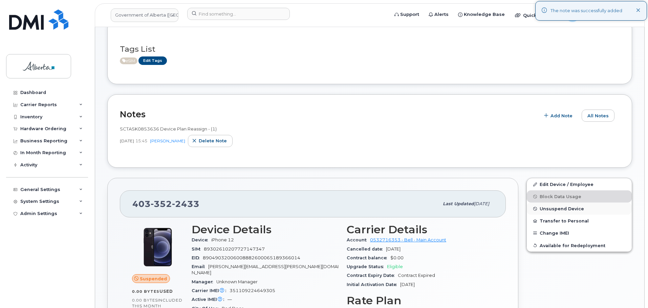
click at [547, 211] on span "Unsuspend Device" at bounding box center [561, 208] width 44 height 5
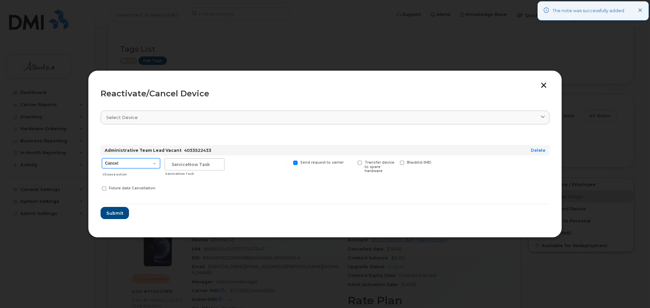
click at [121, 163] on select "Cancel Suspend - Extend Suspension Reactivate" at bounding box center [131, 163] width 58 height 10
select select "[object Object]"
click at [102, 158] on select "Cancel Suspend - Extend Suspension Reactivate" at bounding box center [131, 163] width 58 height 10
click at [197, 160] on input "text" at bounding box center [194, 164] width 60 height 12
paste input "SCTASK0853636"
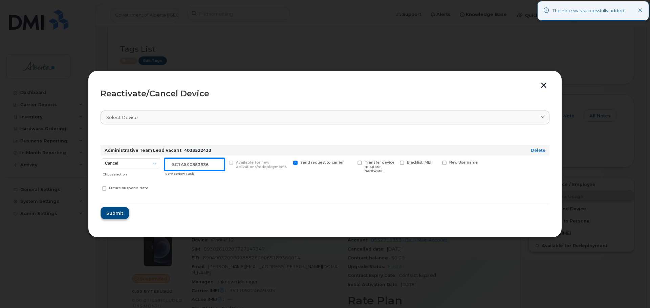
type input "SCTASK0853636"
click at [116, 209] on button "Submit" at bounding box center [114, 213] width 28 height 12
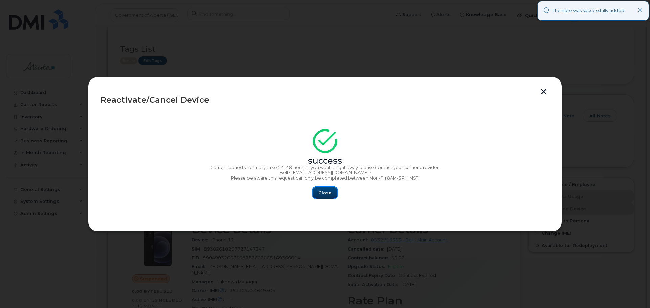
click at [323, 192] on span "Close" at bounding box center [325, 193] width 14 height 6
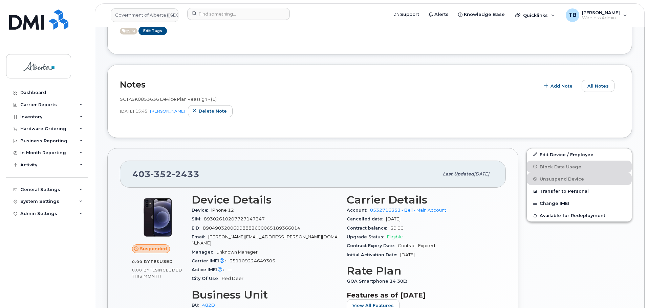
scroll to position [169, 0]
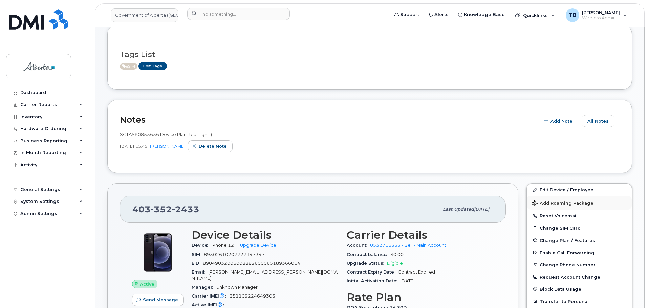
scroll to position [135, 0]
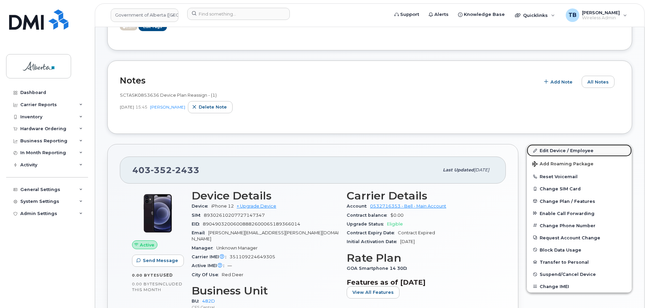
click at [558, 147] on link "Edit Device / Employee" at bounding box center [578, 150] width 105 height 12
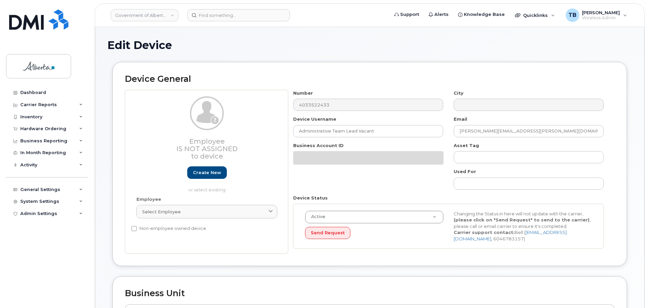
select select "4749742"
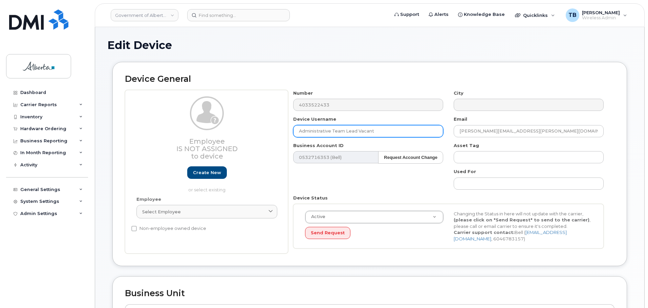
drag, startPoint x: 381, startPoint y: 131, endPoint x: 207, endPoint y: 129, distance: 174.3
click at [207, 129] on div "Employee Is not assigned to device Create new or select existing Employee Selec…" at bounding box center [369, 172] width 489 height 164
paste input "Paula Carpenter"
type input "Paula Carpenter"
drag, startPoint x: 527, startPoint y: 130, endPoint x: 407, endPoint y: 132, distance: 119.5
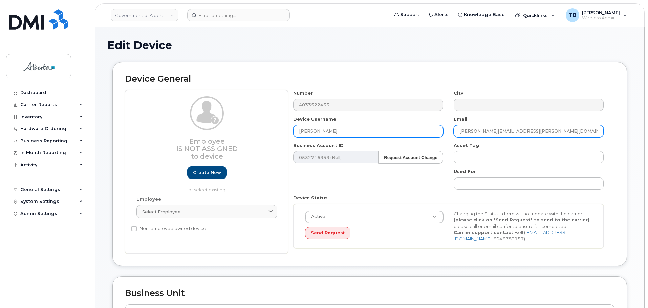
click at [408, 132] on div "Number 4033522433 City Device Username Paula Carpenter Email Dawn.Sheppard@gov.…" at bounding box center [448, 172] width 321 height 164
paste input "Paula.Carpenter"
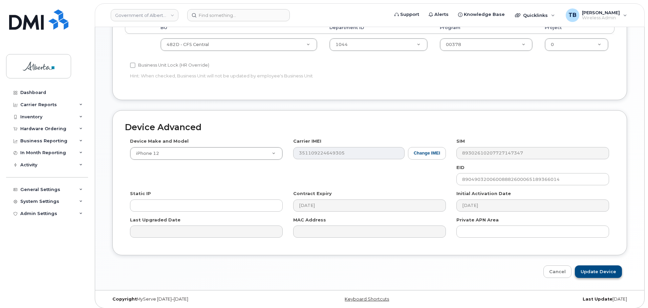
scroll to position [287, 0]
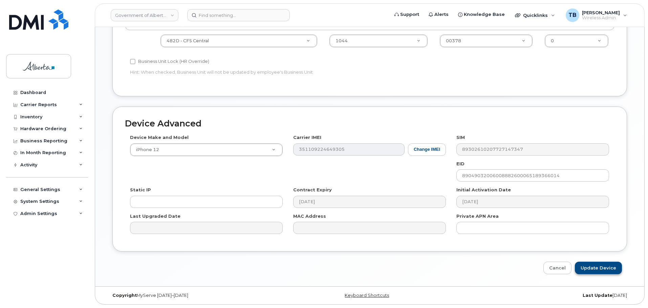
type input "Paula.Carpenter@gov.ab.ca"
click at [593, 267] on input "Update Device" at bounding box center [598, 268] width 47 height 13
type input "Saving..."
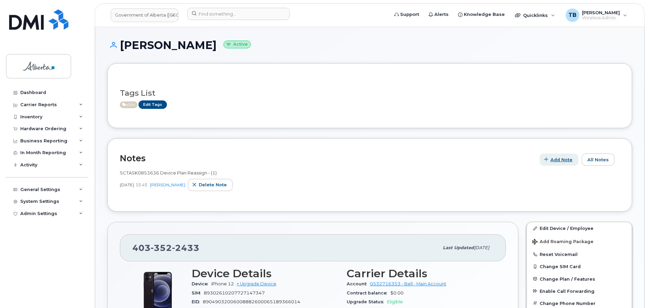
click at [558, 160] on span "Add Note" at bounding box center [561, 160] width 22 height 6
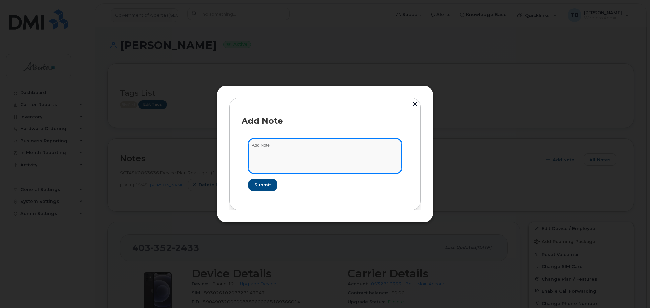
click at [260, 154] on textarea at bounding box center [324, 156] width 153 height 35
paste textarea "SCTASK0853638 Plan VM PIN - (1)"
click at [263, 145] on textarea "SCTASK0853638 Plan VM PIN - (1)" at bounding box center [324, 156] width 153 height 35
type textarea "SCTASK0853638 Plan VM PIN - (1)"
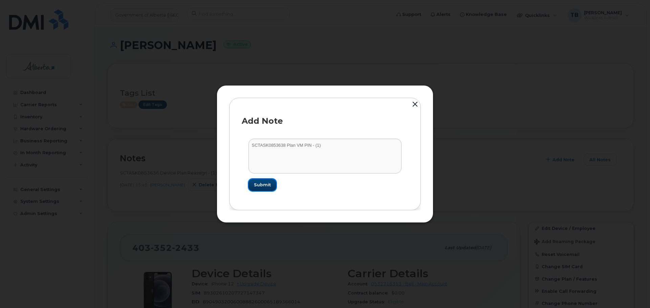
drag, startPoint x: 261, startPoint y: 186, endPoint x: 304, endPoint y: 195, distance: 44.3
click at [261, 186] on span "Submit" at bounding box center [262, 185] width 17 height 6
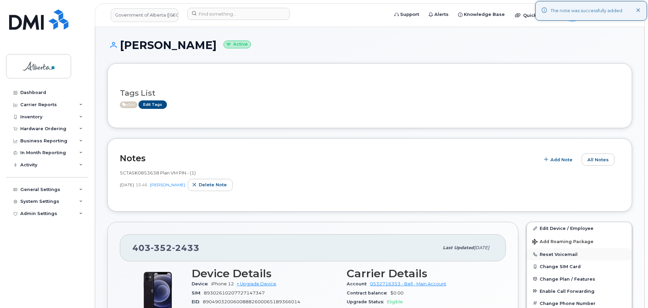
click at [549, 254] on button "Reset Voicemail" at bounding box center [578, 254] width 105 height 12
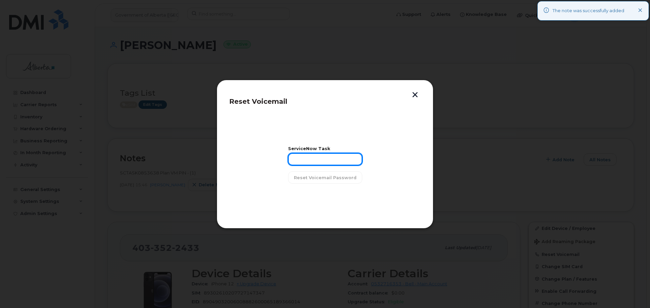
click at [317, 160] on input "text" at bounding box center [325, 159] width 74 height 12
paste input "SCTASK0853638"
type input "SCTASK0853638"
click at [315, 181] on button "Reset Voicemail Password" at bounding box center [325, 178] width 74 height 12
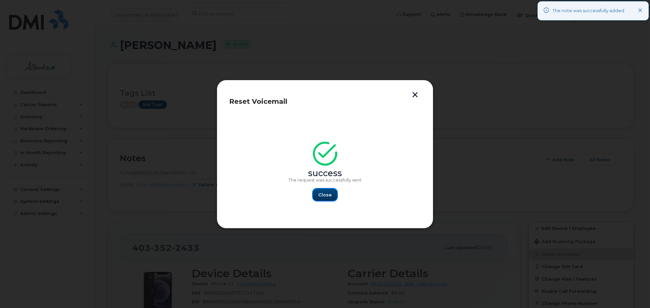
drag, startPoint x: 324, startPoint y: 198, endPoint x: 179, endPoint y: 48, distance: 208.6
click at [320, 192] on span "Close" at bounding box center [325, 195] width 14 height 6
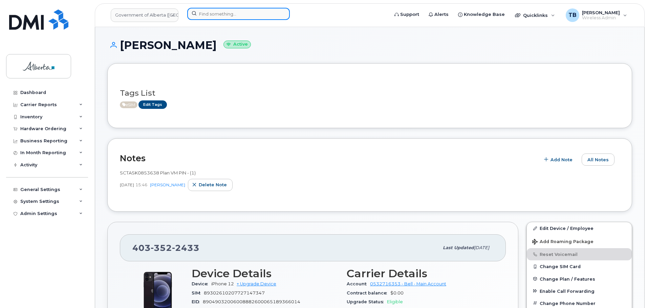
click at [213, 15] on input at bounding box center [238, 14] width 103 height 12
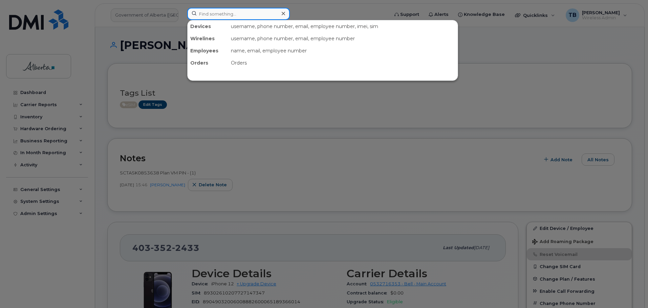
paste input "354355889007647"
type input "354355889007647"
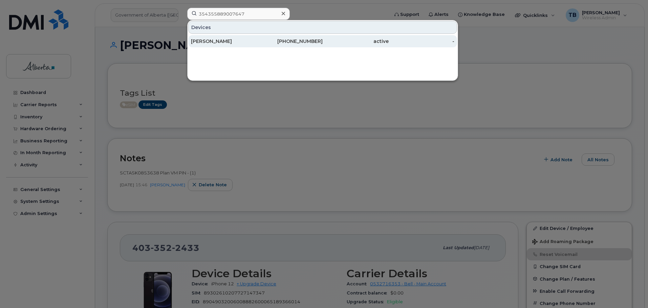
click at [217, 39] on div "[PERSON_NAME]" at bounding box center [224, 41] width 66 height 7
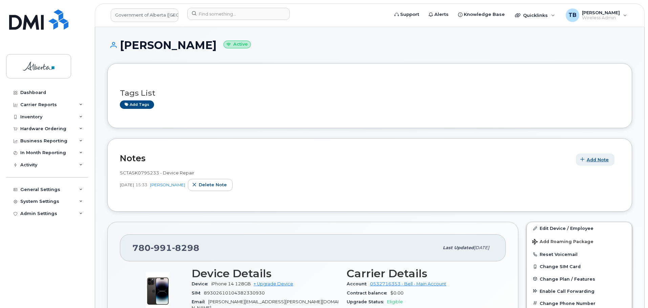
click at [594, 163] on span "Add Note" at bounding box center [597, 160] width 22 height 6
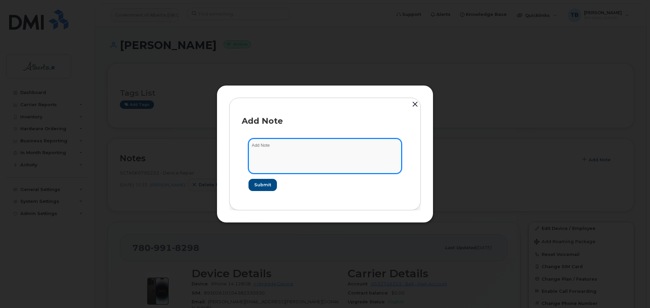
click at [265, 155] on textarea at bounding box center [324, 156] width 153 height 35
paste textarea "SCTASK0854666 Plan User Transfer - iPhone 14 IMEI 354355889007647 s/n N4634W3C7…"
type textarea "SCTASK0854666 Plan User Transfer - iPhone 14 IMEI 354355889007647 s/n N4634W3C7…"
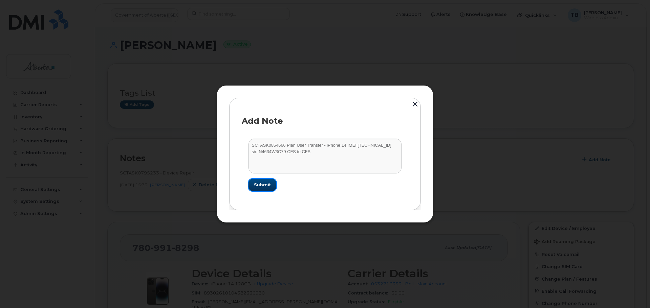
click at [257, 184] on span "Submit" at bounding box center [262, 185] width 17 height 6
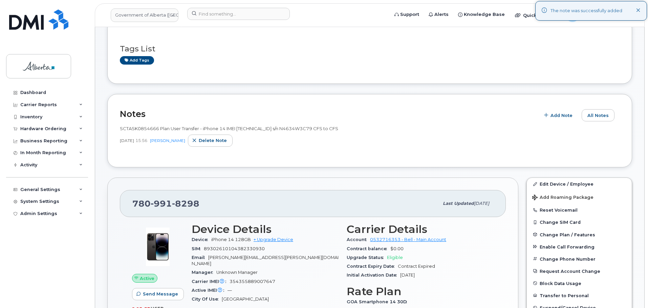
scroll to position [102, 0]
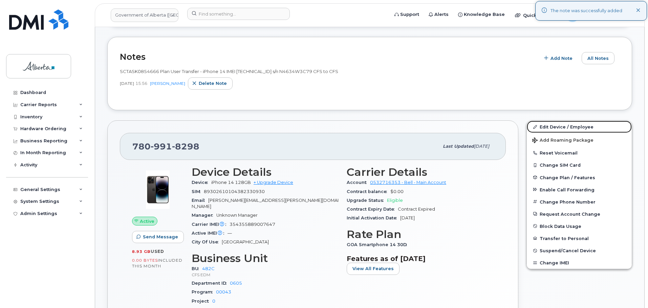
click at [548, 127] on link "Edit Device / Employee" at bounding box center [578, 127] width 105 height 12
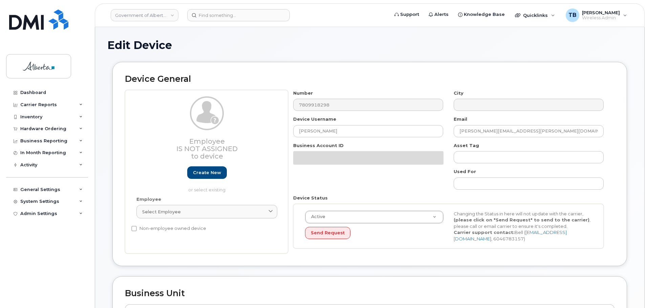
select select "4749733"
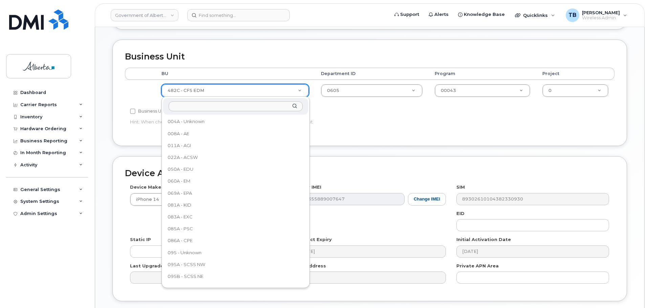
scroll to position [232, 0]
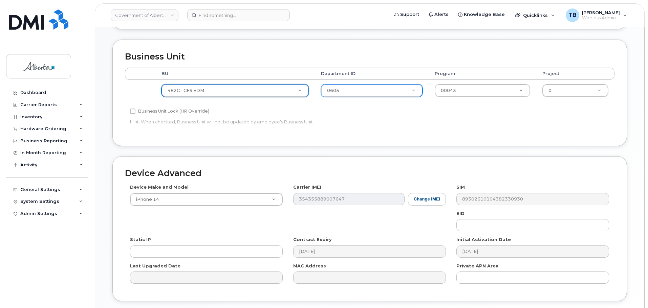
type input "0"
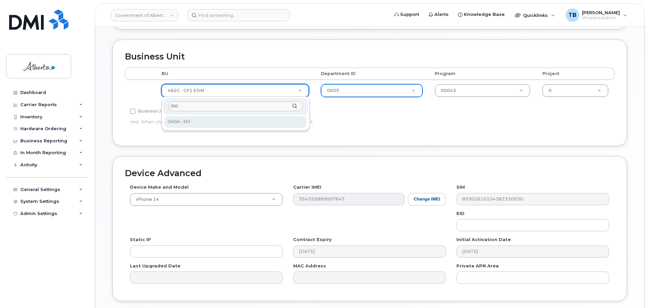
type input "0608"
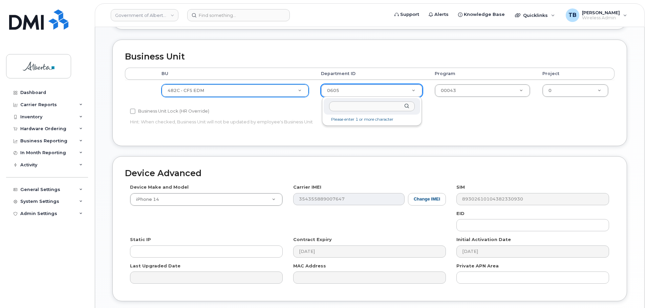
drag, startPoint x: 348, startPoint y: 96, endPoint x: 344, endPoint y: 90, distance: 6.9
type input "0608"
drag, startPoint x: 350, startPoint y: 121, endPoint x: 432, endPoint y: 100, distance: 84.5
type input "4752342"
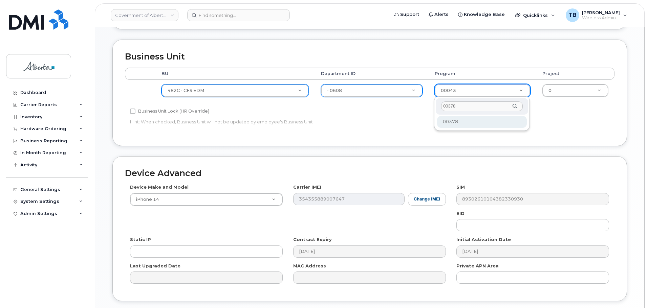
type input "00378"
type input "4124524"
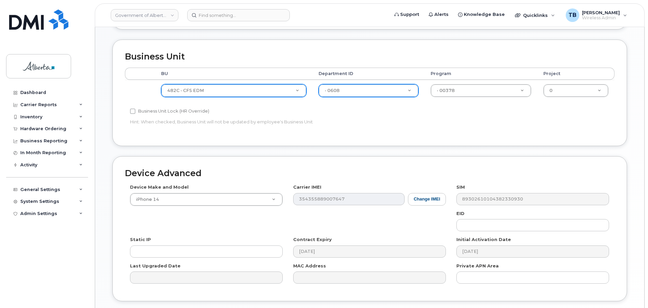
click at [392, 139] on div "Business Unit Accounting Categories Rules BU Department ID Program Project 482C…" at bounding box center [369, 93] width 514 height 106
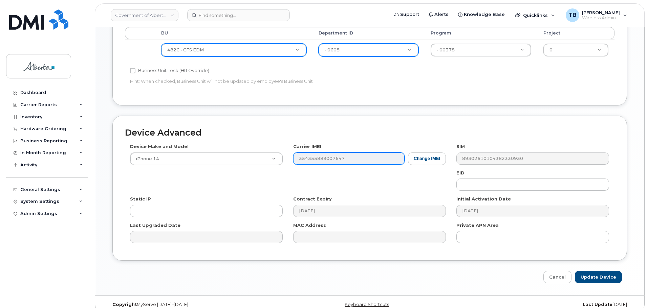
scroll to position [287, 0]
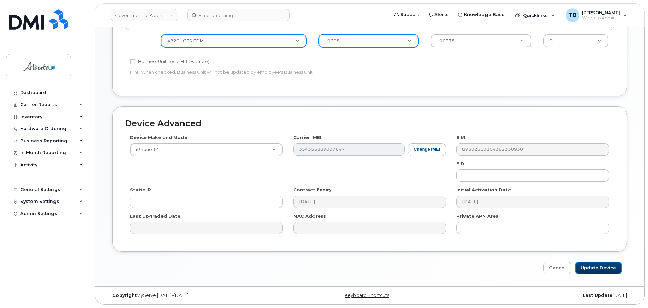
drag, startPoint x: 595, startPoint y: 272, endPoint x: 312, endPoint y: 211, distance: 289.3
click at [594, 271] on input "Update Device" at bounding box center [598, 268] width 47 height 13
type input "Saving..."
